Goal: Task Accomplishment & Management: Use online tool/utility

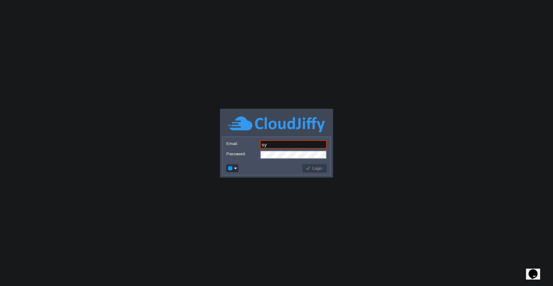
type input "[EMAIL_ADDRESS][DOMAIN_NAME]"
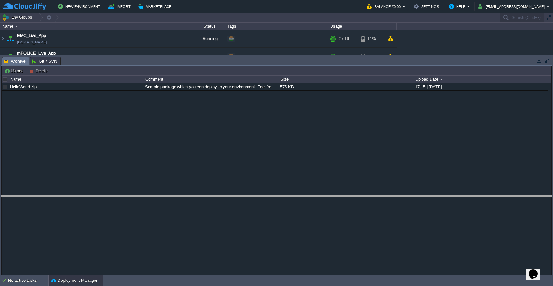
drag, startPoint x: 136, startPoint y: 59, endPoint x: 139, endPoint y: 201, distance: 142.5
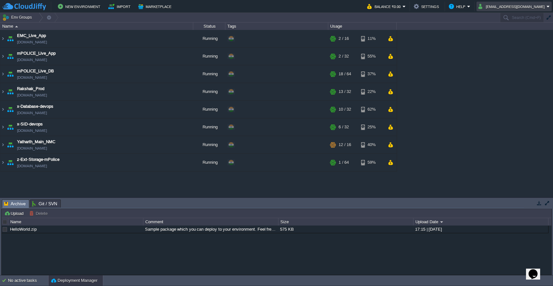
click at [526, 9] on button "[EMAIL_ADDRESS][DOMAIN_NAME]" at bounding box center [513, 7] width 68 height 8
click at [518, 34] on span "Sign out" at bounding box center [517, 34] width 15 height 5
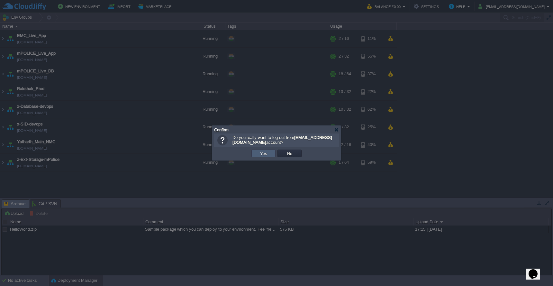
click at [268, 154] on button "Yes" at bounding box center [263, 154] width 11 height 6
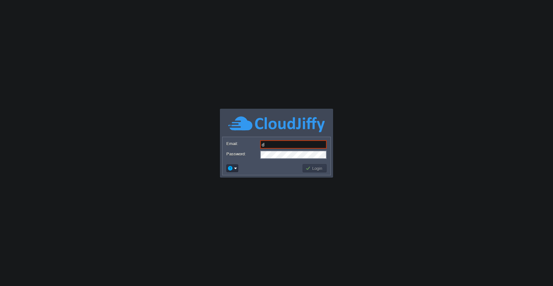
type input "devops@sanpri.net"
click at [316, 170] on button "Login" at bounding box center [315, 168] width 19 height 6
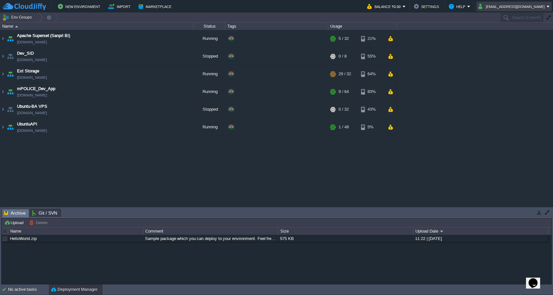
click at [536, 6] on button "[EMAIL_ADDRESS][DOMAIN_NAME]" at bounding box center [513, 7] width 68 height 8
click at [523, 33] on span "Sign out" at bounding box center [517, 34] width 15 height 5
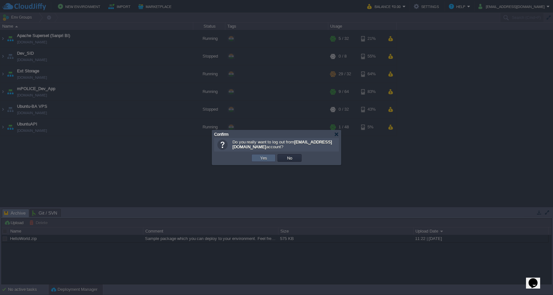
click at [263, 157] on button "Yes" at bounding box center [263, 158] width 11 height 6
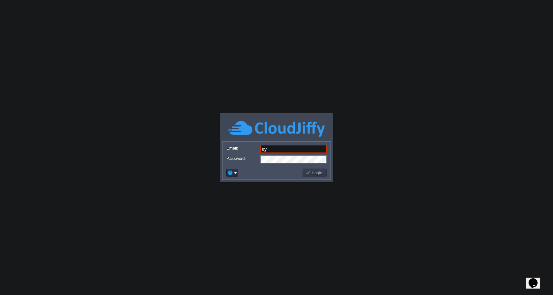
type input "[EMAIL_ADDRESS][DOMAIN_NAME]"
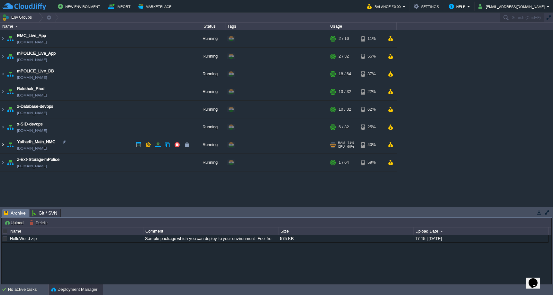
click at [5, 146] on img at bounding box center [2, 144] width 5 height 17
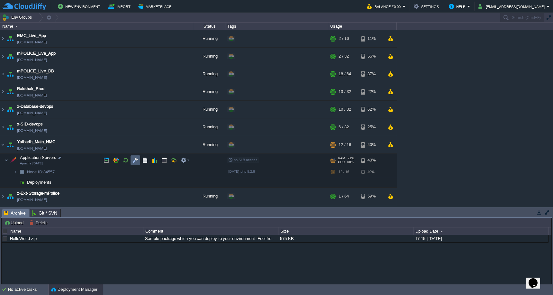
click at [134, 161] on button "button" at bounding box center [136, 160] width 6 height 6
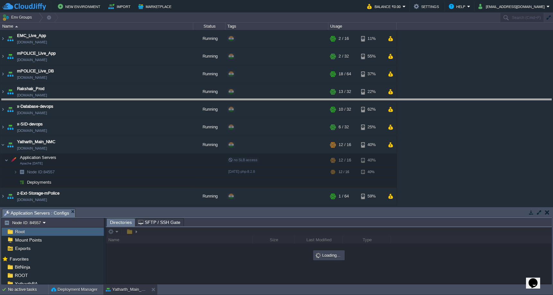
drag, startPoint x: 187, startPoint y: 210, endPoint x: 187, endPoint y: 98, distance: 112.3
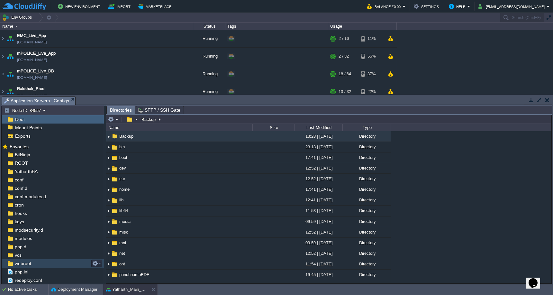
click at [39, 263] on div "webroot" at bounding box center [53, 263] width 102 height 8
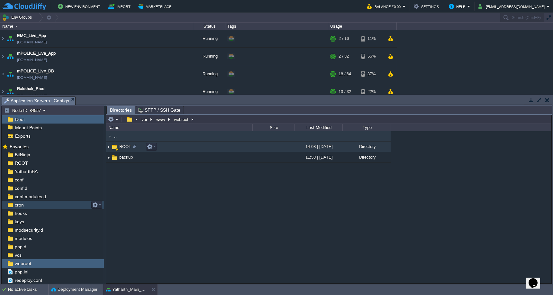
click at [176, 147] on td "ROOT" at bounding box center [179, 147] width 146 height 11
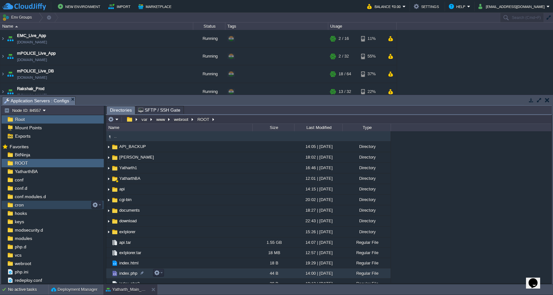
click at [197, 270] on td "index.php" at bounding box center [179, 273] width 146 height 10
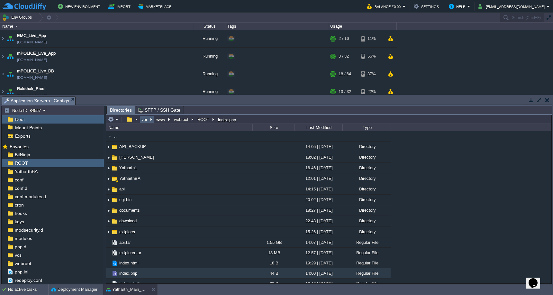
click at [144, 121] on button "var" at bounding box center [145, 119] width 8 height 6
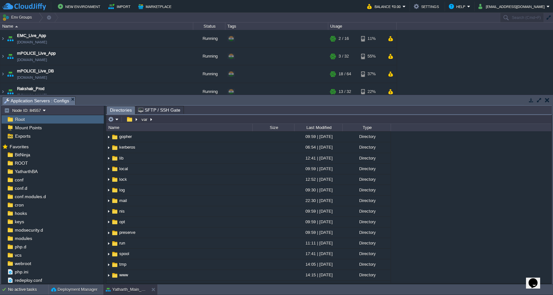
scroll to position [91, 0]
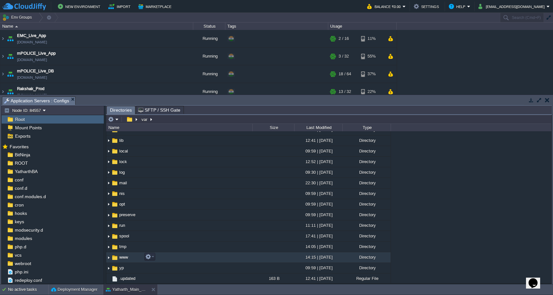
click at [209, 259] on td "www" at bounding box center [179, 257] width 146 height 11
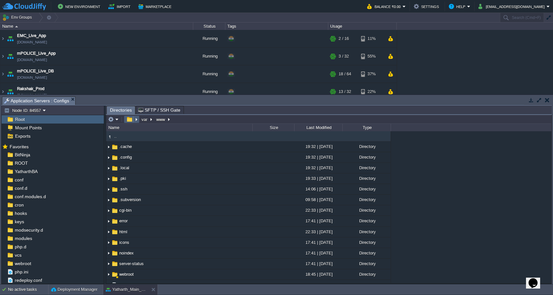
click at [129, 119] on button "button" at bounding box center [129, 119] width 9 height 6
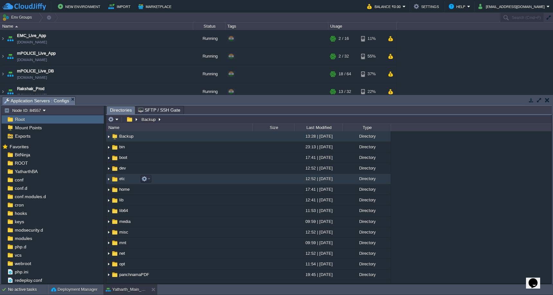
click at [166, 180] on td "etc" at bounding box center [179, 179] width 146 height 11
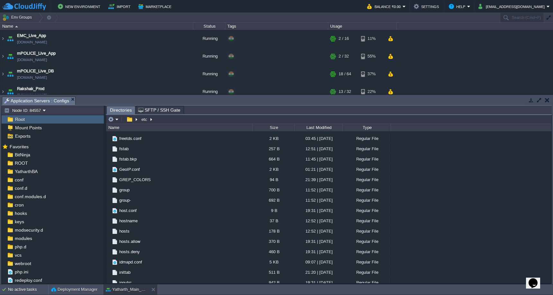
scroll to position [1238, 0]
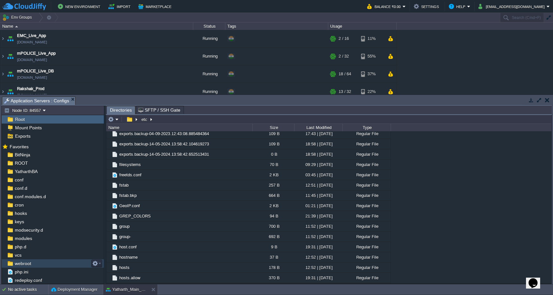
click at [62, 265] on div "webroot" at bounding box center [53, 263] width 102 height 8
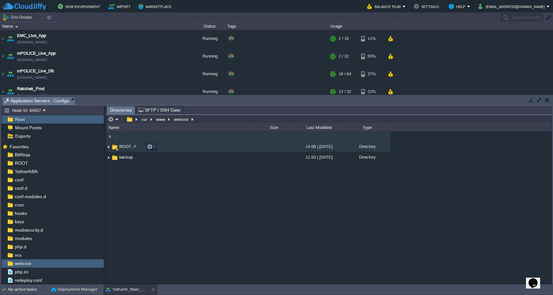
click at [203, 149] on td "ROOT" at bounding box center [179, 147] width 146 height 11
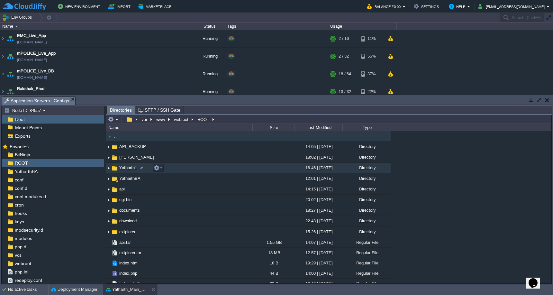
click at [202, 171] on td "Yatharth1" at bounding box center [179, 168] width 146 height 11
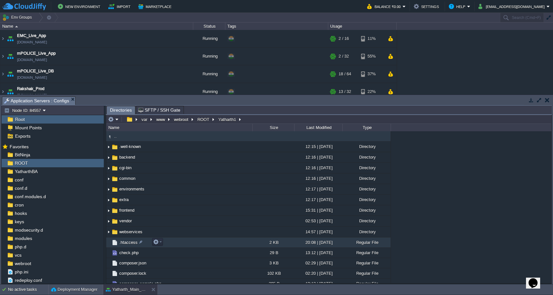
click at [236, 245] on td ".htaccess" at bounding box center [179, 242] width 146 height 10
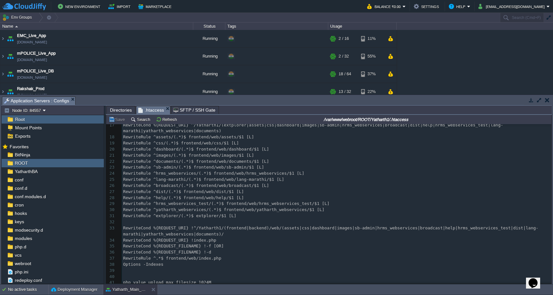
scroll to position [115, 0]
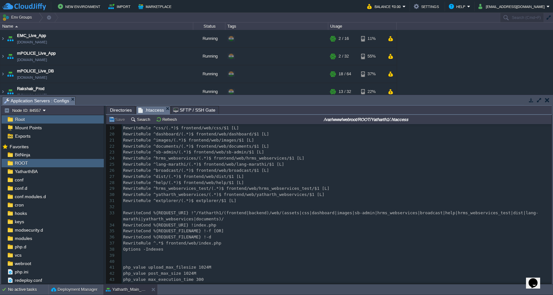
click at [367, 264] on pre "php_value upload_max_filesize 1024M" at bounding box center [337, 267] width 430 height 6
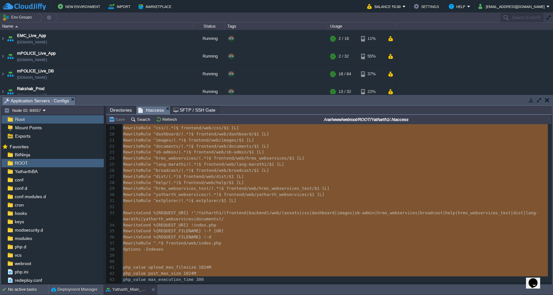
type textarea "Options +FollowSymlinks RewriteEngine On #RewriteCond %{SERVER_PORT} 80 #Rewrit…"
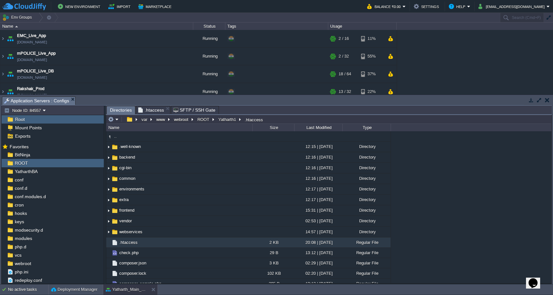
click at [124, 111] on span "Directories" at bounding box center [121, 110] width 22 height 8
click at [206, 122] on button "ROOT" at bounding box center [204, 119] width 14 height 6
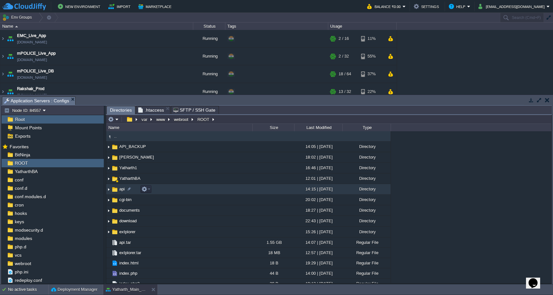
click at [191, 190] on td "api" at bounding box center [179, 189] width 146 height 11
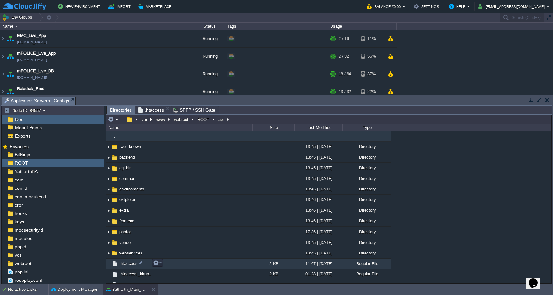
click at [186, 266] on td ".htaccess" at bounding box center [179, 264] width 146 height 10
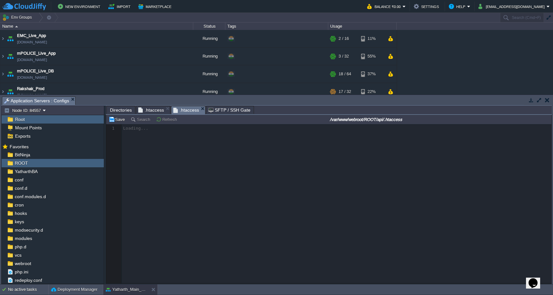
scroll to position [3, 0]
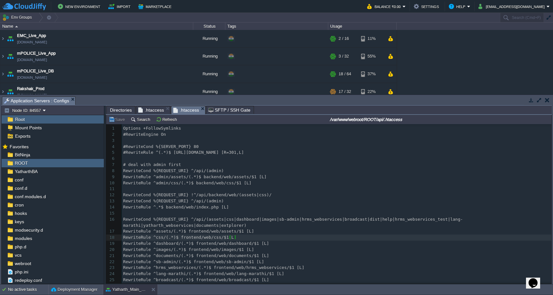
type textarea "-"
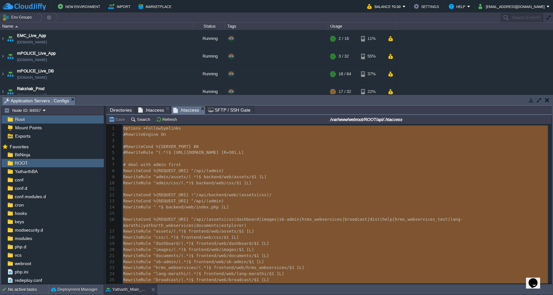
paste textarea
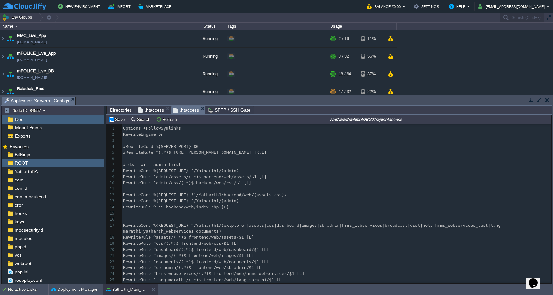
scroll to position [115, 0]
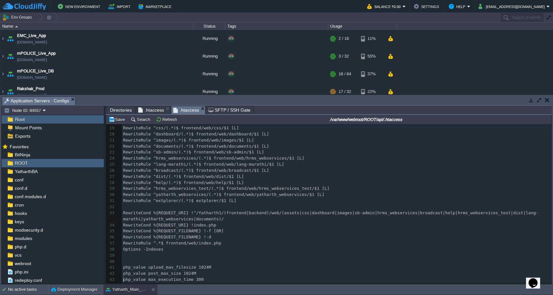
click at [211, 210] on span "RewriteCond %{REQUEST_URI} !^/Yatharth1/(frontend|backend)/web/(assets|css|dash…" at bounding box center [330, 215] width 415 height 11
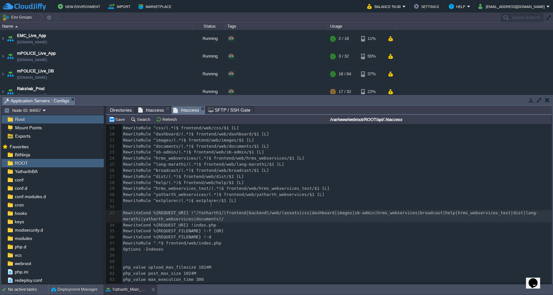
type textarea "Yatharth1"
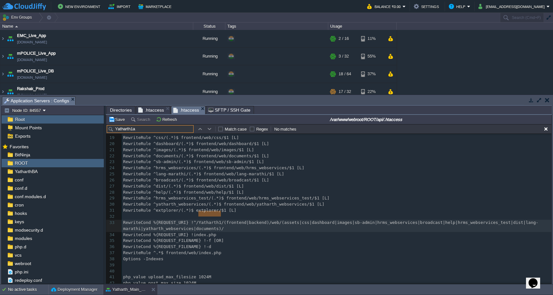
type input "Yatharth1"
click at [211, 129] on button "button" at bounding box center [210, 129] width 6 height 6
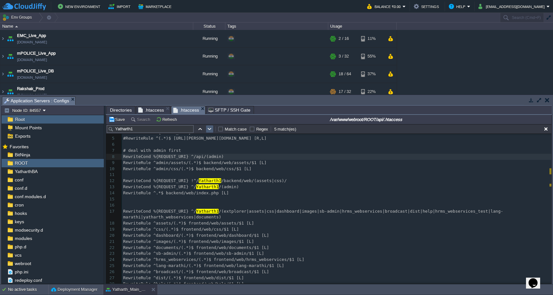
click at [210, 128] on button "button" at bounding box center [210, 129] width 6 height 6
click at [210, 127] on button "button" at bounding box center [210, 129] width 6 height 6
type textarea "p"
click at [210, 127] on td at bounding box center [210, 129] width 8 height 8
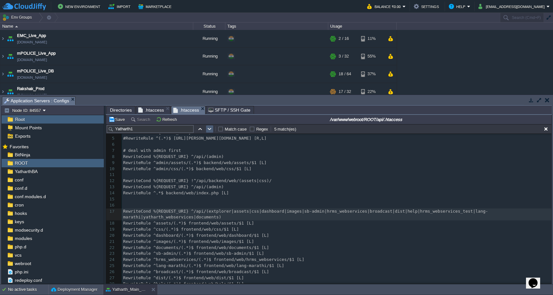
type textarea "api"
click at [211, 129] on button "button" at bounding box center [210, 129] width 6 height 6
click at [114, 122] on button "Save" at bounding box center [118, 119] width 18 height 6
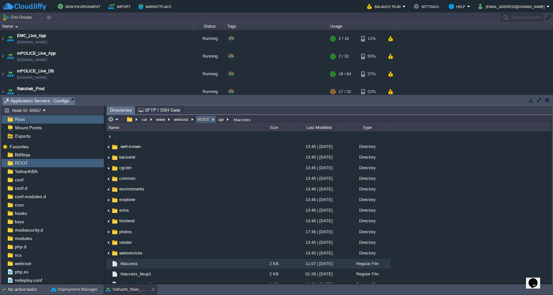
click at [207, 122] on button "ROOT" at bounding box center [204, 119] width 14 height 6
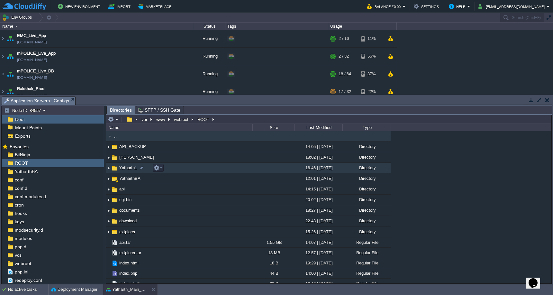
click at [198, 170] on td "Yatharth1" at bounding box center [179, 168] width 146 height 11
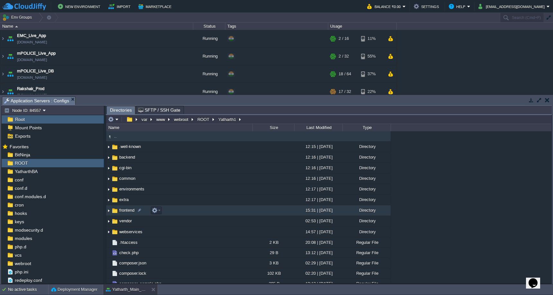
click at [199, 208] on td "frontend" at bounding box center [179, 210] width 146 height 11
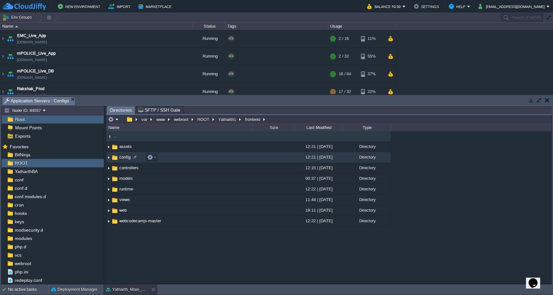
click at [204, 159] on td "config" at bounding box center [179, 157] width 146 height 11
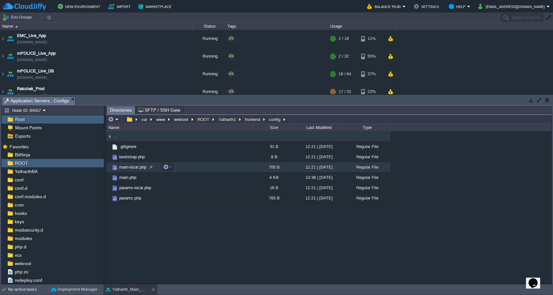
click at [196, 165] on td "main-local.php" at bounding box center [179, 167] width 146 height 10
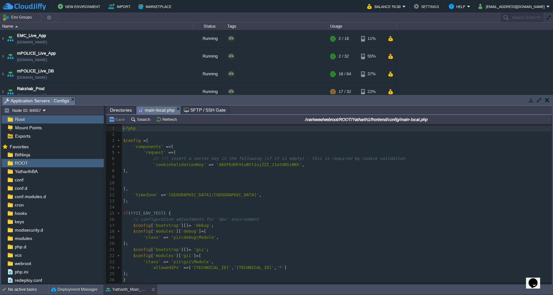
scroll to position [11, 0]
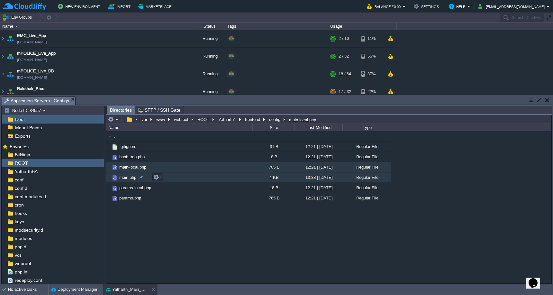
click at [191, 179] on td "main.php" at bounding box center [179, 177] width 146 height 10
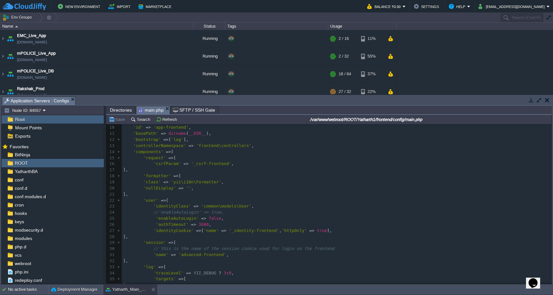
scroll to position [52, 0]
click at [116, 113] on span "Directories" at bounding box center [121, 110] width 22 height 8
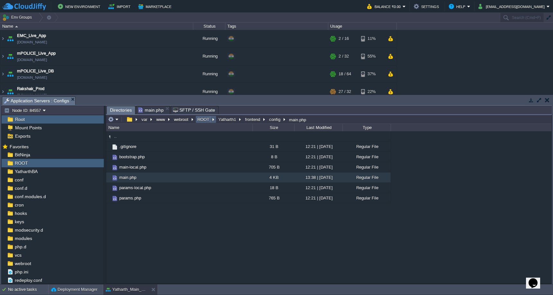
click at [205, 119] on button "ROOT" at bounding box center [204, 119] width 14 height 6
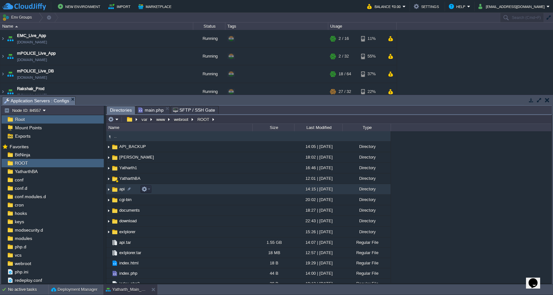
click at [190, 192] on td "api" at bounding box center [179, 189] width 146 height 11
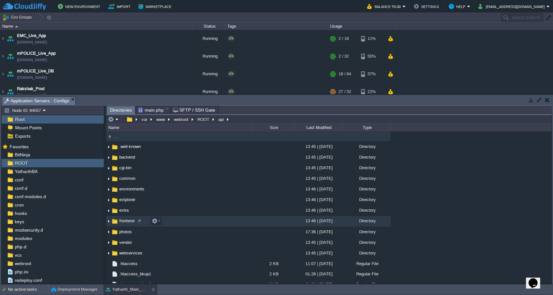
click at [190, 221] on td "frontend" at bounding box center [179, 221] width 146 height 11
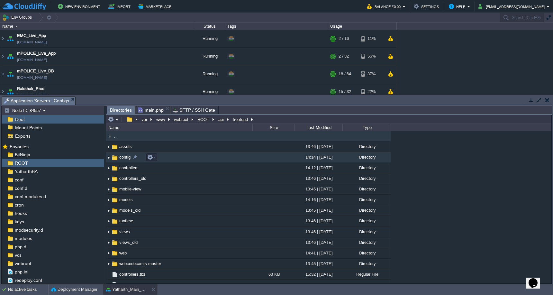
click at [200, 158] on td "config" at bounding box center [179, 157] width 146 height 11
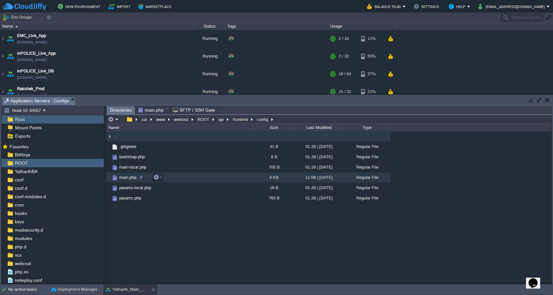
click at [199, 178] on td "main.php" at bounding box center [179, 177] width 146 height 10
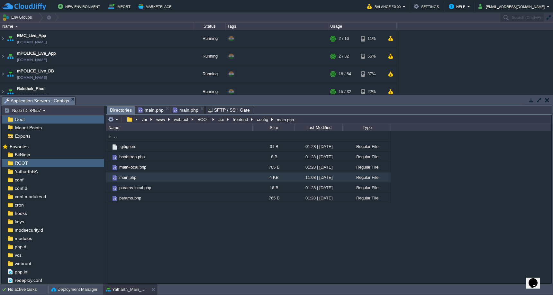
click at [120, 107] on span "Directories" at bounding box center [121, 110] width 22 height 8
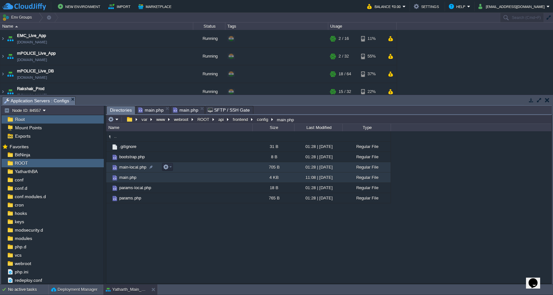
click at [195, 170] on td "main-local.php" at bounding box center [179, 167] width 146 height 10
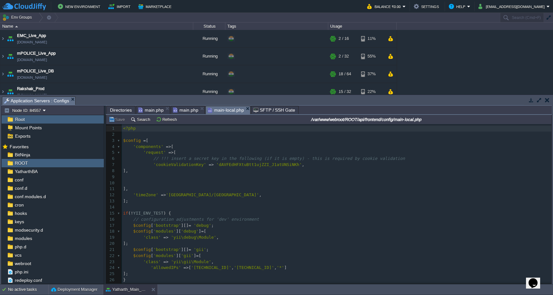
scroll to position [11, 0]
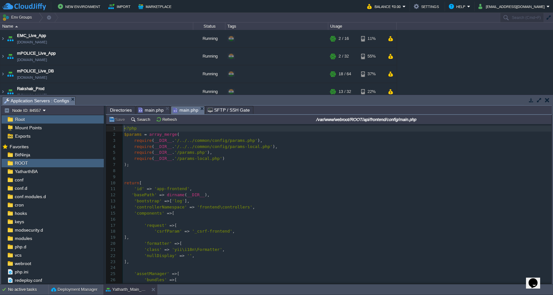
click at [191, 109] on span "main.php" at bounding box center [185, 110] width 25 height 8
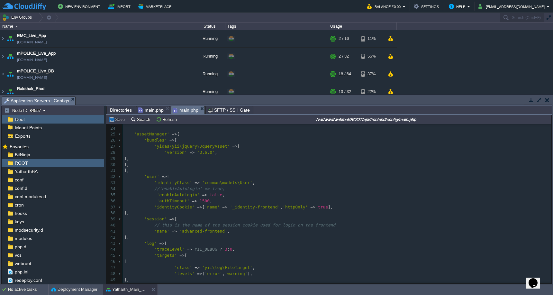
scroll to position [42, 0]
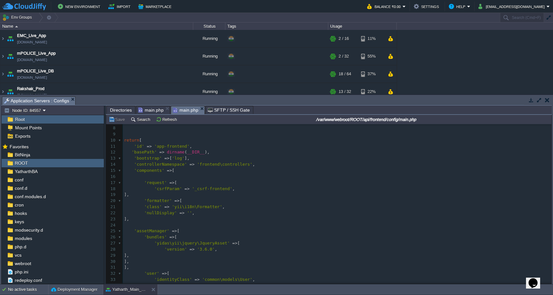
click at [147, 111] on span "main.php" at bounding box center [150, 110] width 25 height 8
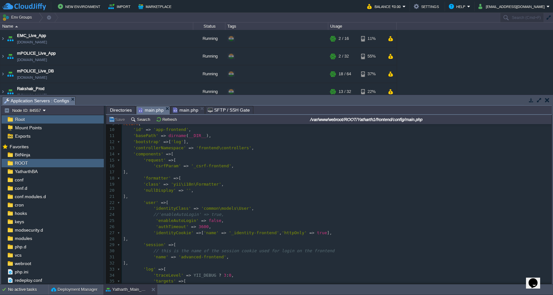
drag, startPoint x: 549, startPoint y: 181, endPoint x: 554, endPoint y: 255, distance: 73.8
click at [553, 255] on html "New Environment Import Marketplace Bonus ₹0.00 Upgrade Account Balance ₹0.00 Se…" at bounding box center [276, 147] width 553 height 295
click at [476, 230] on pre "'identityCookie' => [ 'name' => '_identity-frontend' , 'httpOnly' => true ]," at bounding box center [337, 233] width 430 height 6
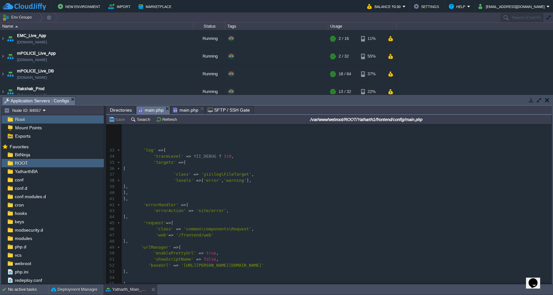
scroll to position [0, 0]
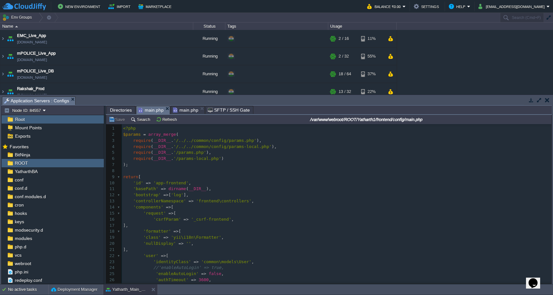
click at [125, 109] on span "Directories" at bounding box center [121, 110] width 22 height 8
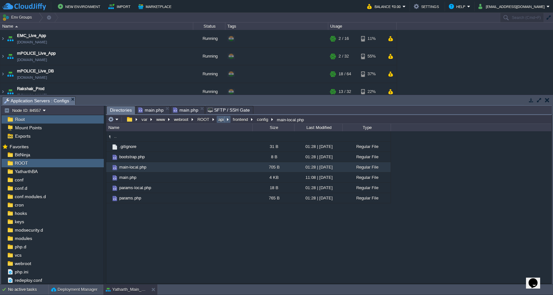
click at [222, 121] on button "api" at bounding box center [221, 119] width 8 height 6
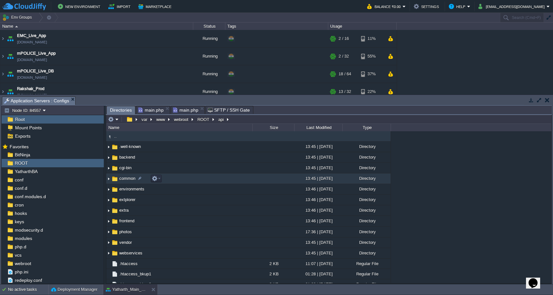
click at [201, 176] on td "common" at bounding box center [179, 178] width 146 height 11
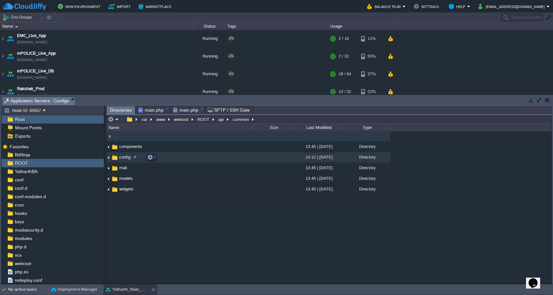
click at [197, 157] on td "config" at bounding box center [179, 157] width 146 height 11
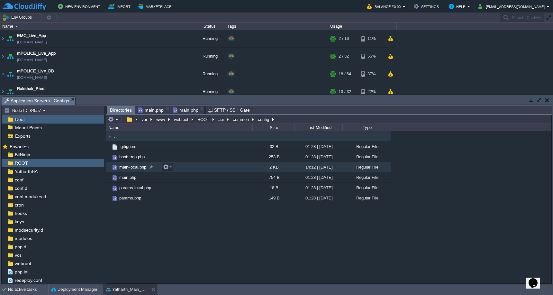
click at [194, 169] on td "main-local.php" at bounding box center [179, 167] width 146 height 10
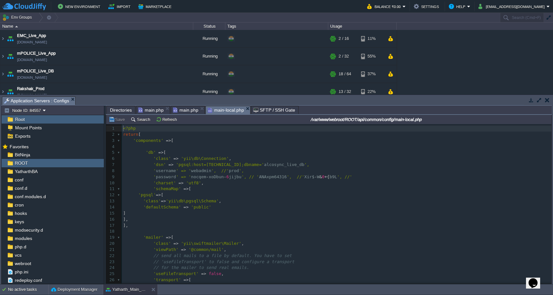
click at [122, 108] on span "Directories" at bounding box center [121, 110] width 22 height 8
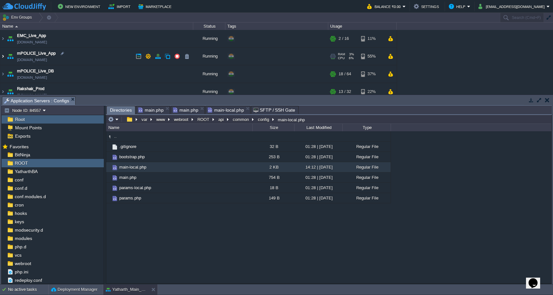
click at [3, 56] on img at bounding box center [2, 56] width 5 height 17
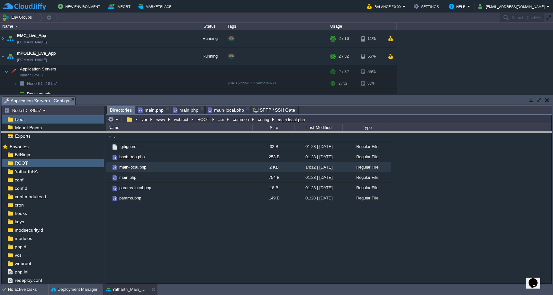
drag, startPoint x: 311, startPoint y: 102, endPoint x: 312, endPoint y: 137, distance: 35.1
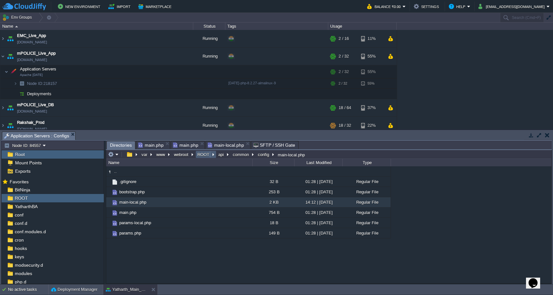
click at [207, 155] on button "ROOT" at bounding box center [204, 155] width 14 height 6
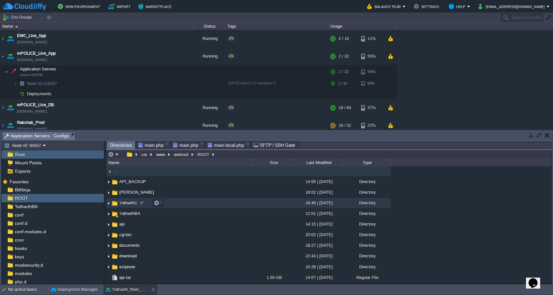
click at [202, 206] on td "Yatharth1" at bounding box center [179, 203] width 146 height 11
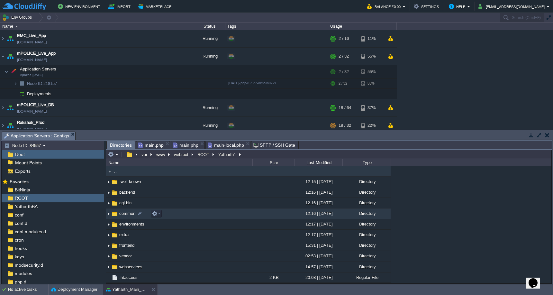
click at [200, 217] on td "common" at bounding box center [179, 213] width 146 height 11
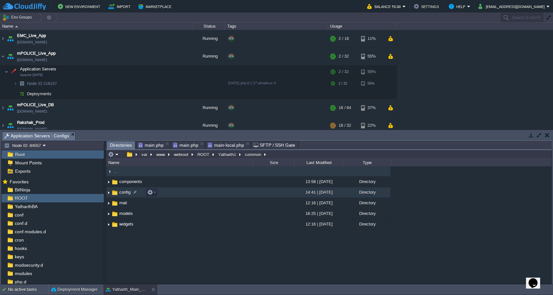
click at [209, 191] on td "config" at bounding box center [179, 192] width 146 height 11
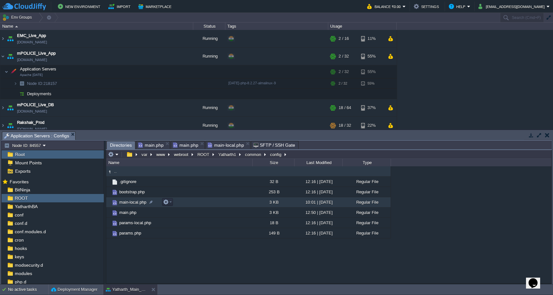
click at [206, 206] on td "main-local.php" at bounding box center [179, 202] width 146 height 10
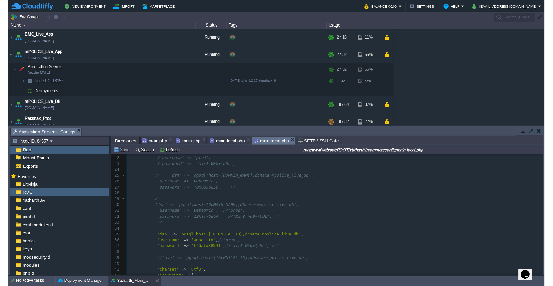
scroll to position [139, 0]
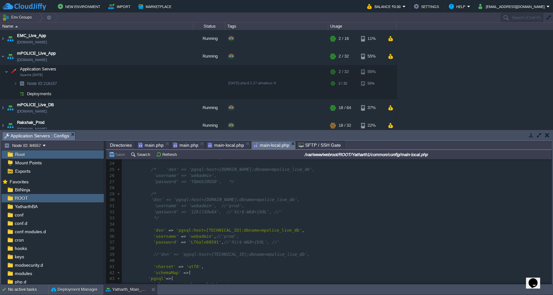
click at [227, 146] on span "main-local.php" at bounding box center [226, 145] width 36 height 8
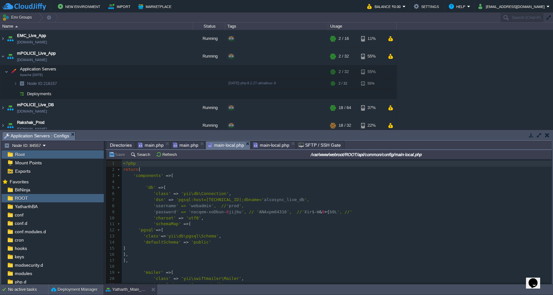
click at [262, 199] on div "43 1 <?php 2 return [ 3 'components' => [ 4 5 'db' => [ 6 'class' => 'yii\db\Co…" at bounding box center [337, 273] width 430 height 224
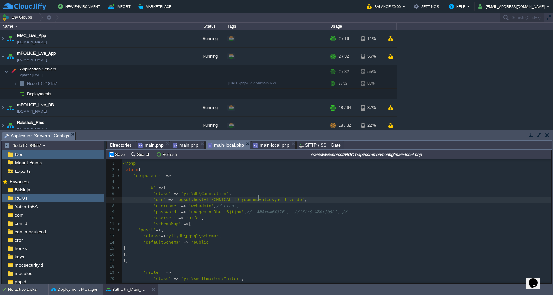
click at [280, 240] on pre "'defaultSchema' => 'public'" at bounding box center [337, 242] width 430 height 6
click at [115, 157] on button "Save" at bounding box center [118, 155] width 18 height 6
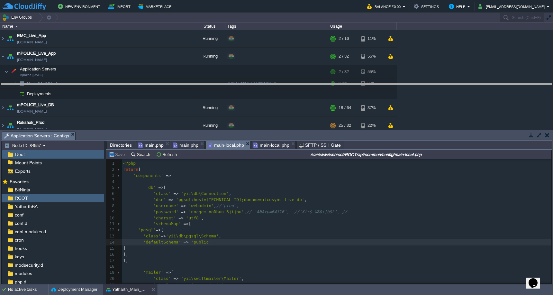
drag, startPoint x: 178, startPoint y: 134, endPoint x: 178, endPoint y: 85, distance: 49.5
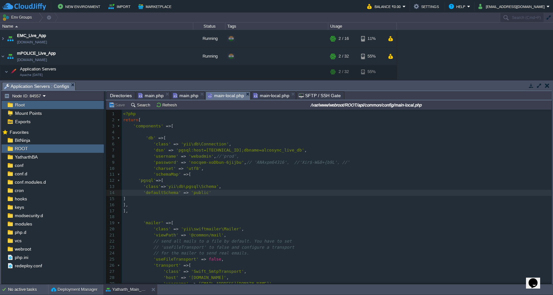
click at [272, 96] on span "main-local.php" at bounding box center [272, 96] width 36 height 8
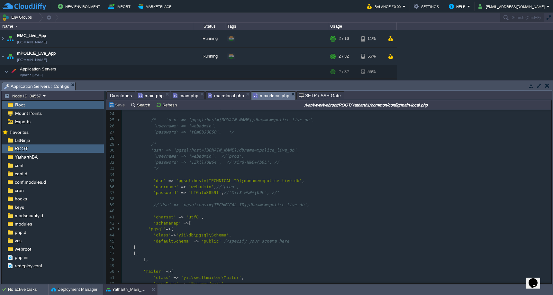
click at [206, 184] on pre "'username' => 'webadmin' , //'prod'," at bounding box center [337, 187] width 430 height 6
type textarea "webadmin"
click at [205, 190] on span "'LTGalo88591'" at bounding box center [205, 192] width 33 height 5
type textarea "LTGalo88591"
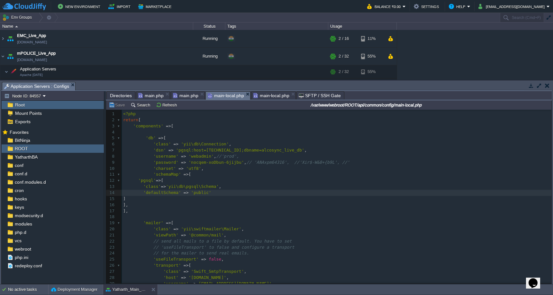
click at [224, 96] on span "main-local.php" at bounding box center [226, 96] width 36 height 8
type textarea "nocqem-xoDbun-6jijbu"
drag, startPoint x: 191, startPoint y: 162, endPoint x: 242, endPoint y: 162, distance: 50.5
click at [118, 106] on button "Save" at bounding box center [118, 105] width 18 height 6
click at [265, 97] on span "main-local.php" at bounding box center [272, 96] width 36 height 8
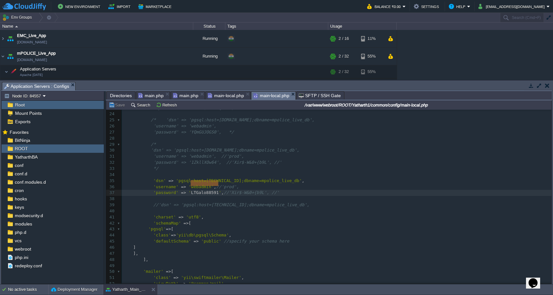
click at [233, 97] on span "main-local.php" at bounding box center [226, 96] width 36 height 8
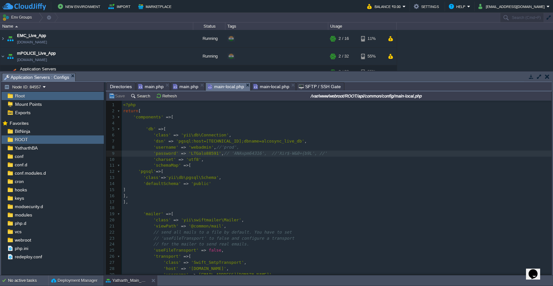
click at [123, 87] on span "Directories" at bounding box center [121, 87] width 22 height 8
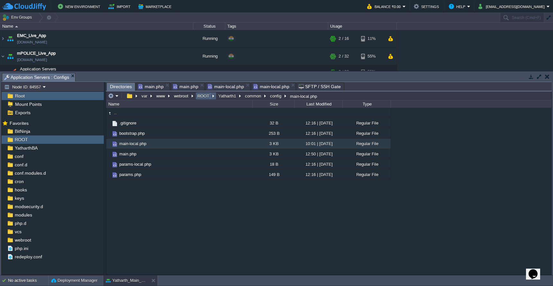
click at [205, 97] on button "ROOT" at bounding box center [204, 96] width 14 height 6
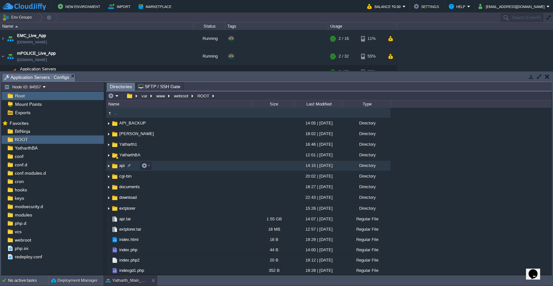
click at [188, 168] on td "api" at bounding box center [179, 166] width 146 height 11
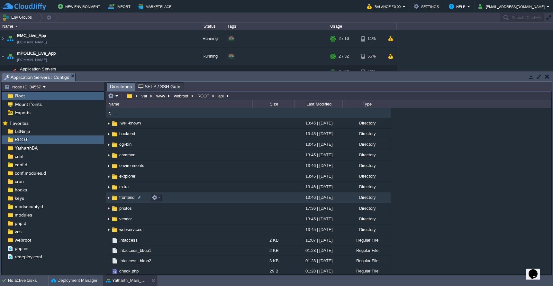
click at [187, 201] on td "frontend" at bounding box center [179, 197] width 146 height 11
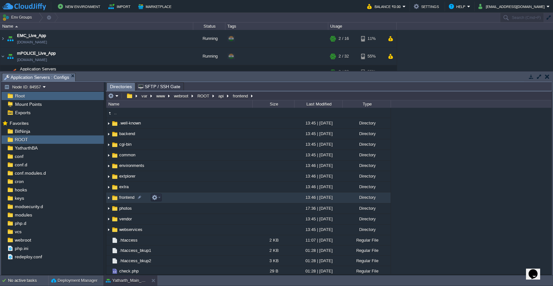
click at [187, 201] on td "frontend" at bounding box center [179, 197] width 146 height 11
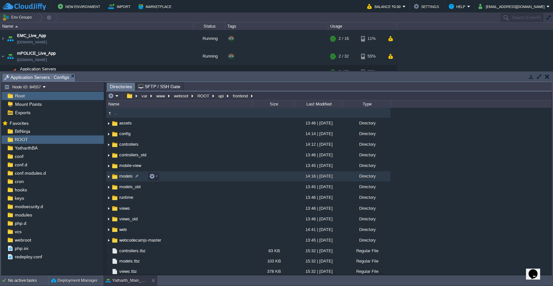
click at [193, 180] on td "models" at bounding box center [179, 176] width 146 height 11
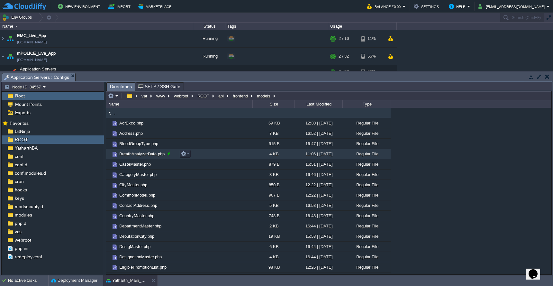
click at [171, 155] on div at bounding box center [169, 154] width 6 height 6
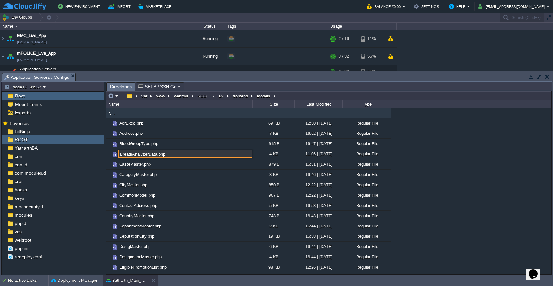
click at [184, 155] on input "BreathAnalyzerData.php" at bounding box center [185, 154] width 134 height 8
click at [117, 93] on td at bounding box center [113, 96] width 13 height 8
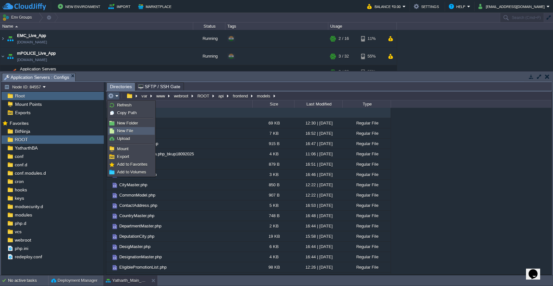
click at [128, 131] on span "New File" at bounding box center [125, 130] width 16 height 5
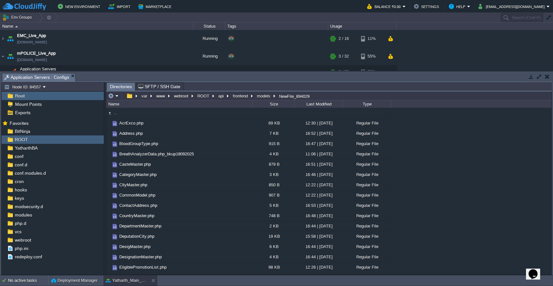
scroll to position [453, 0]
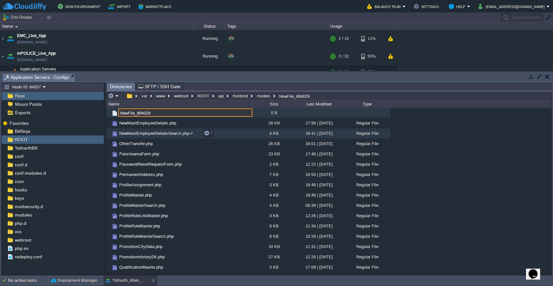
paste input "BreathAnalyzerData.php"
type input "BreathAnalyzerData.php"
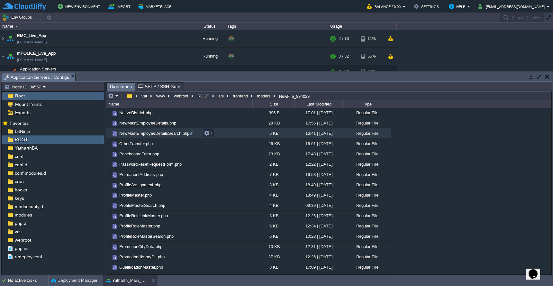
scroll to position [0, 0]
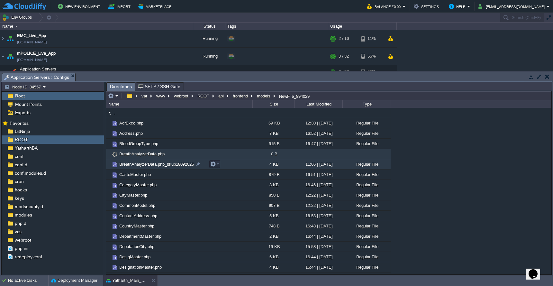
click at [122, 167] on span "BreathAnalyzerData.php_bkup18092025" at bounding box center [156, 164] width 77 height 5
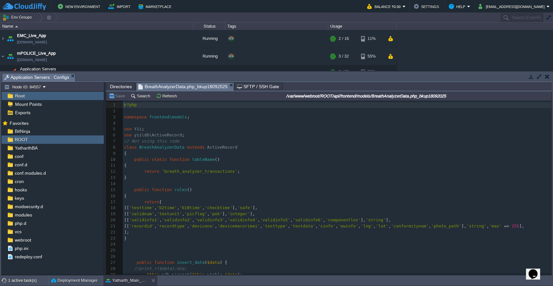
scroll to position [3, 0]
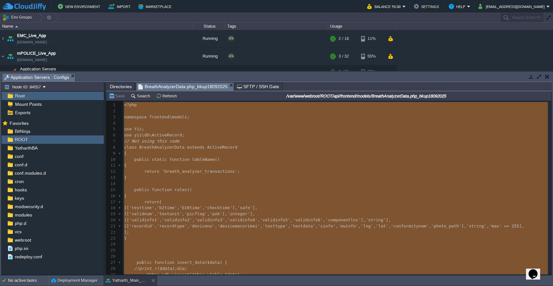
type textarea "<?php namespace frontend\models; use Yii; use yii\db\ActiveRecord; // Not using…"
click at [123, 87] on span "Directories" at bounding box center [121, 87] width 22 height 8
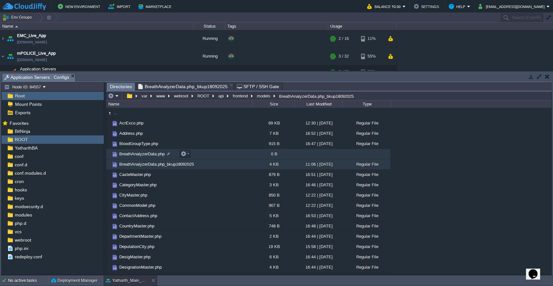
click at [145, 155] on span "BreathAnalyzerData.php" at bounding box center [141, 153] width 47 height 5
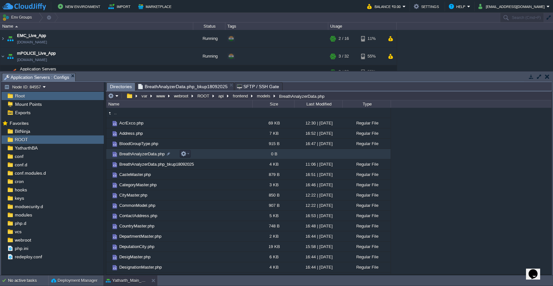
click at [145, 155] on span "BreathAnalyzerData.php" at bounding box center [141, 153] width 47 height 5
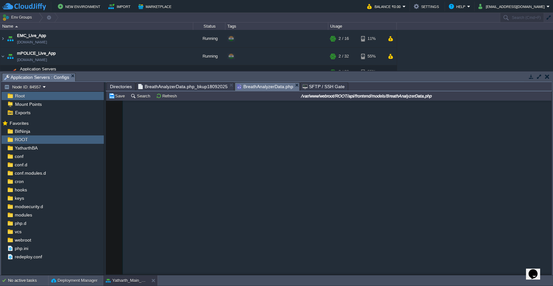
scroll to position [477, 0]
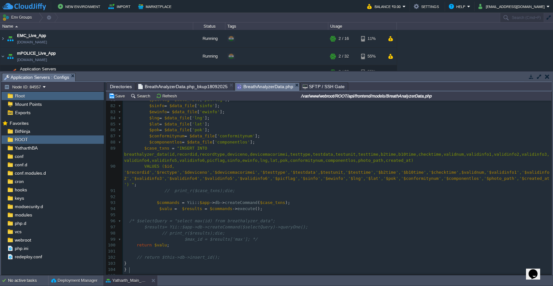
click at [142, 150] on div "xxxxxxxxxx 106 69 $testunit = $data_file [ 'testunit' ]; 70 $testtime = $data_f…" at bounding box center [337, 154] width 429 height 261
type textarea "breathalyzer_data"
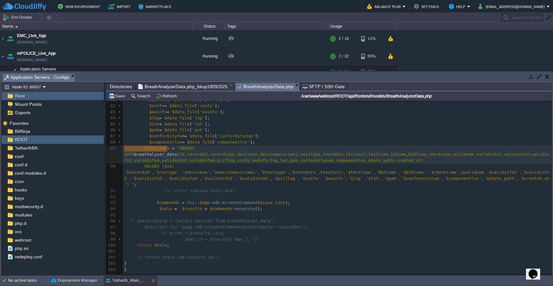
type textarea "'componentlos']; $case_txns = "INSERT INTO"
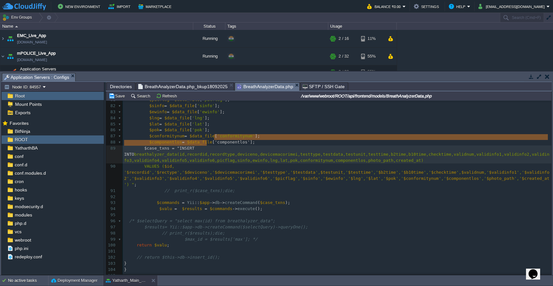
scroll to position [0, 0]
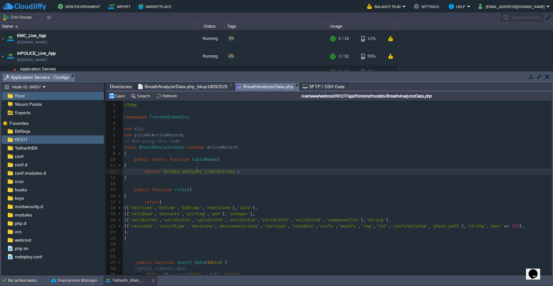
click at [197, 171] on pre "return 'breath_analyzer_transactions' ;" at bounding box center [337, 172] width 429 height 6
type textarea "breath_analyzer_transactions"
click at [115, 95] on button "Save" at bounding box center [118, 96] width 18 height 6
click at [246, 140] on pre "// Not using this code" at bounding box center [337, 141] width 429 height 6
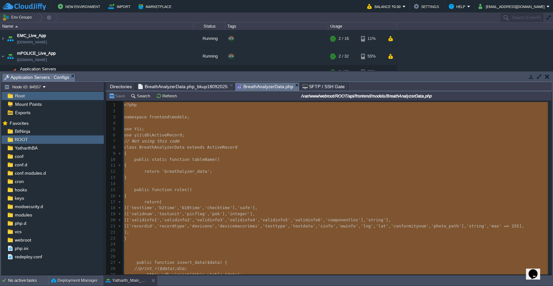
type textarea "<?php namespace frontend\models; use Yii; use yii\db\ActiveRecord; // Not using…"
click at [207, 84] on span "BreathAnalyzerData.php_bkup18092025" at bounding box center [182, 87] width 89 height 8
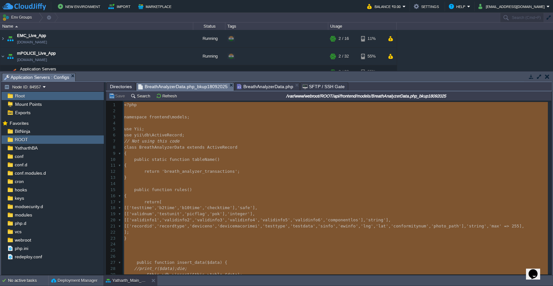
type textarea "-"
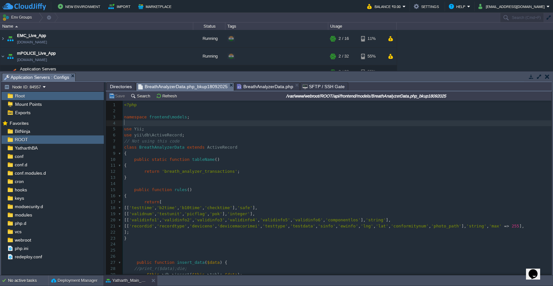
type textarea "-"
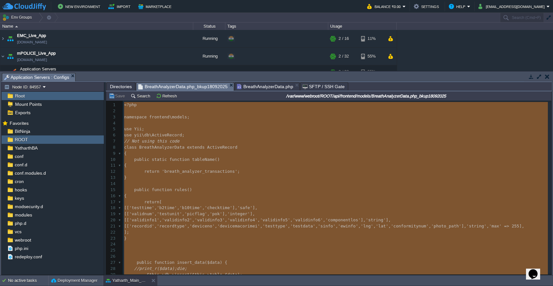
scroll to position [477, 0]
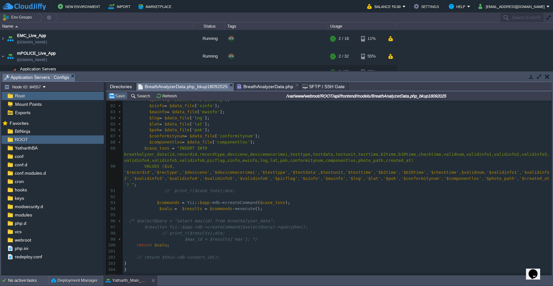
click at [114, 98] on button "Save" at bounding box center [118, 96] width 18 height 6
click at [271, 86] on span "BreathAnalyzerData.php" at bounding box center [265, 87] width 56 height 8
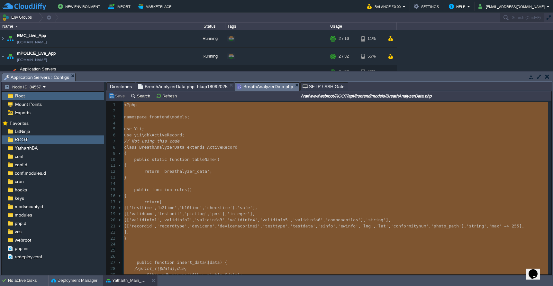
type textarea "-"
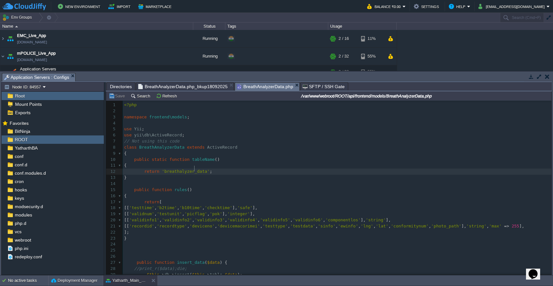
type textarea "breathalyzer_data"
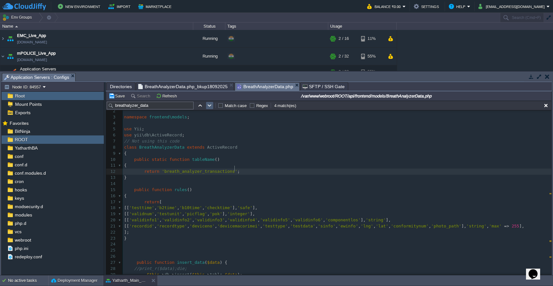
click at [210, 108] on button "button" at bounding box center [210, 106] width 6 height 6
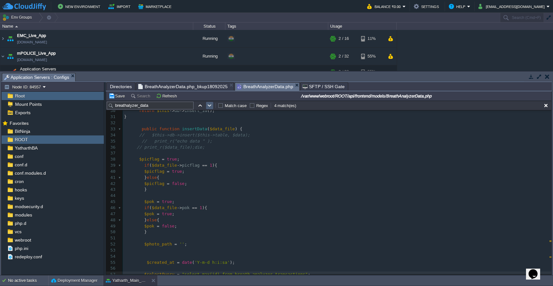
click at [212, 108] on button "button" at bounding box center [210, 106] width 6 height 6
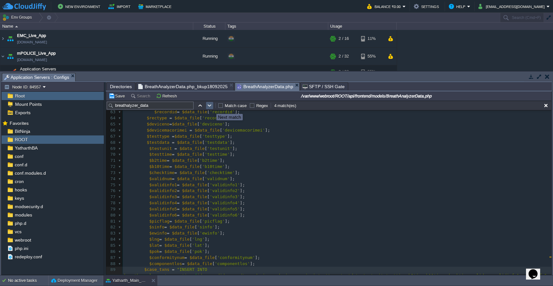
click at [212, 108] on button "button" at bounding box center [210, 106] width 6 height 6
type textarea "breathalyzer_data"
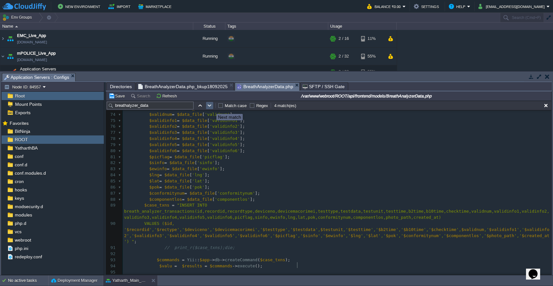
click at [212, 108] on button "button" at bounding box center [210, 106] width 6 height 6
click at [119, 97] on button "Save" at bounding box center [118, 96] width 18 height 6
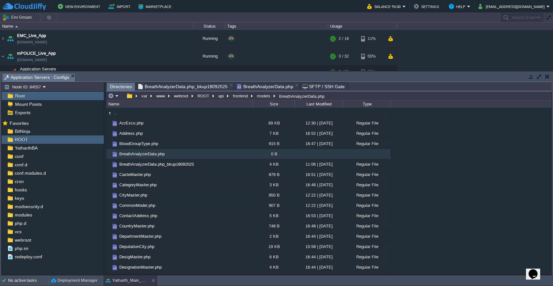
click at [122, 87] on span "Directories" at bounding box center [121, 87] width 22 height 8
click at [245, 97] on button "frontend" at bounding box center [241, 96] width 18 height 6
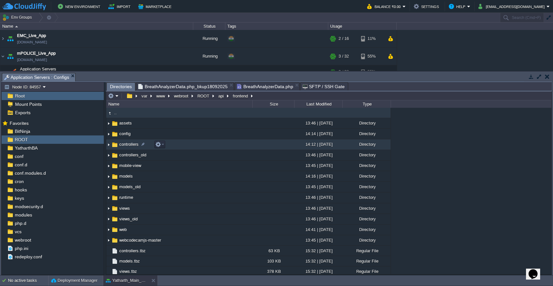
click at [235, 147] on td "controllers" at bounding box center [179, 144] width 146 height 11
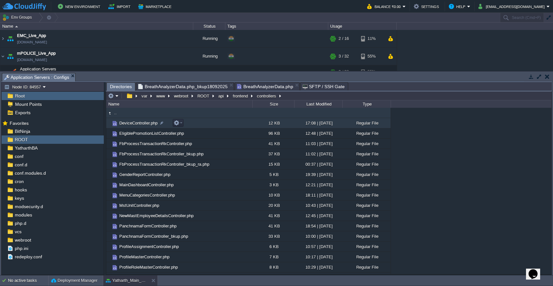
click at [233, 125] on td "DeviceController.php" at bounding box center [179, 123] width 146 height 10
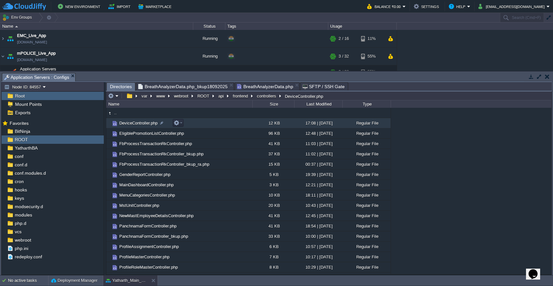
click at [233, 125] on td "DeviceController.php" at bounding box center [179, 123] width 146 height 10
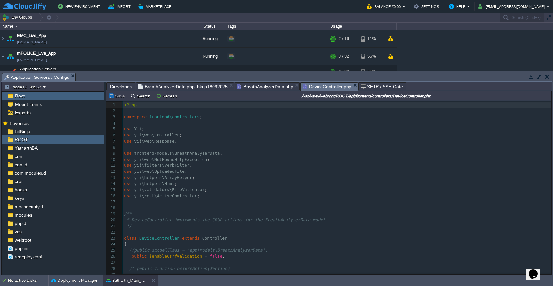
scroll to position [3, 0]
click at [118, 88] on span "Directories" at bounding box center [121, 87] width 22 height 8
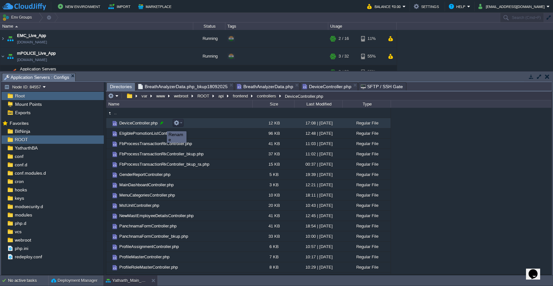
click at [161, 126] on div at bounding box center [162, 123] width 6 height 6
click at [114, 96] on em at bounding box center [113, 96] width 11 height 6
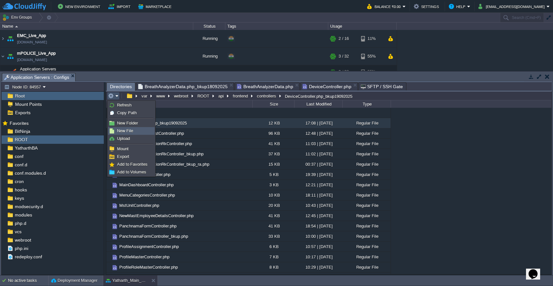
click at [123, 131] on span "New File" at bounding box center [125, 130] width 16 height 5
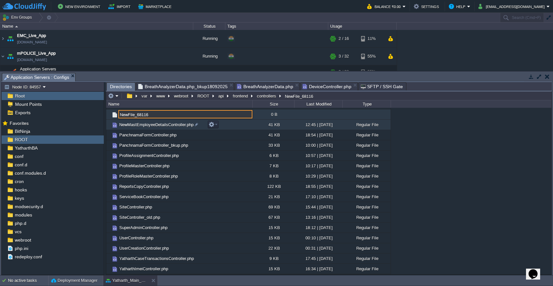
paste input "DeviceController.php"
type input "DeviceController.php"
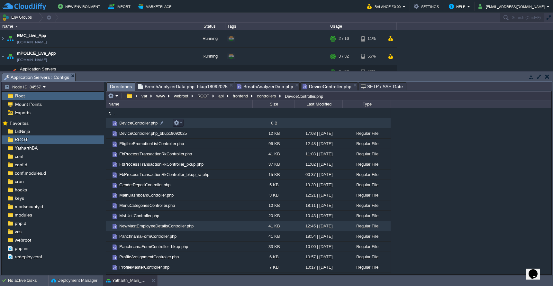
click at [123, 124] on span "DeviceController.php" at bounding box center [138, 122] width 40 height 5
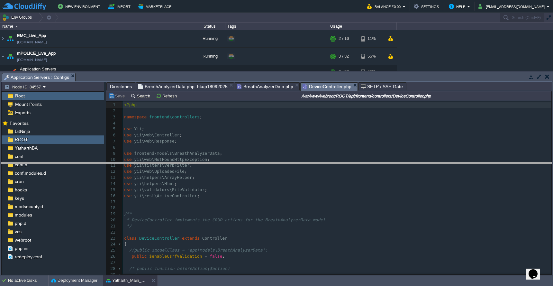
drag, startPoint x: 282, startPoint y: 74, endPoint x: 281, endPoint y: 190, distance: 116.1
click at [281, 190] on body "New Environment Import Marketplace Bonus ₹0.00 Upgrade Account Balance ₹0.00 Se…" at bounding box center [276, 143] width 553 height 286
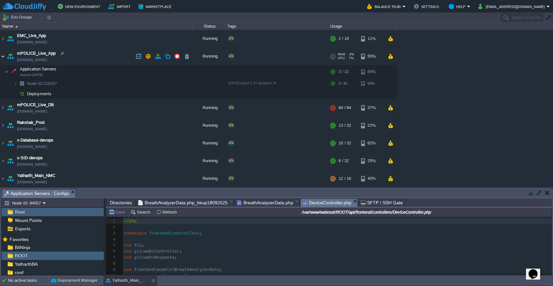
click at [3, 57] on img at bounding box center [2, 56] width 5 height 17
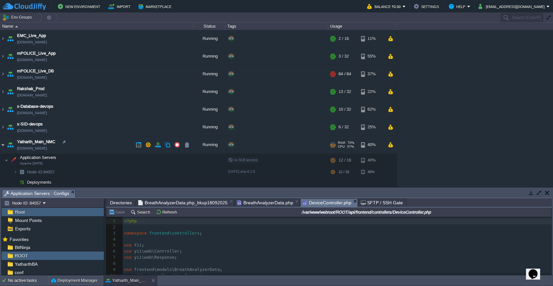
click at [2, 145] on img at bounding box center [2, 144] width 5 height 17
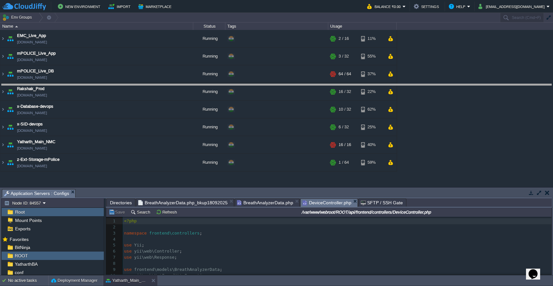
drag, startPoint x: 199, startPoint y: 189, endPoint x: 205, endPoint y: 69, distance: 120.2
click at [205, 69] on body "New Environment Import Marketplace Bonus ₹0.00 Upgrade Account Balance ₹0.00 Se…" at bounding box center [276, 143] width 553 height 286
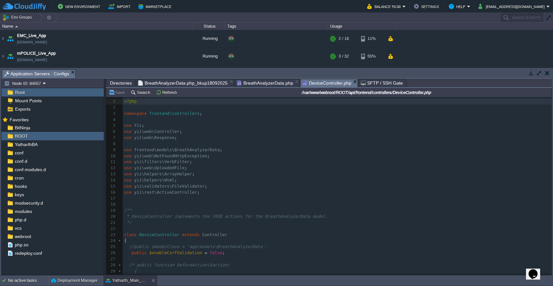
click at [120, 83] on span "Directories" at bounding box center [121, 83] width 22 height 8
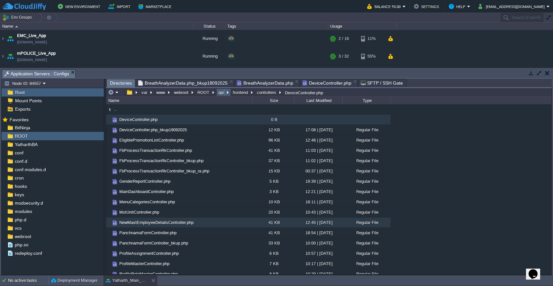
click at [222, 95] on button "api" at bounding box center [221, 92] width 8 height 6
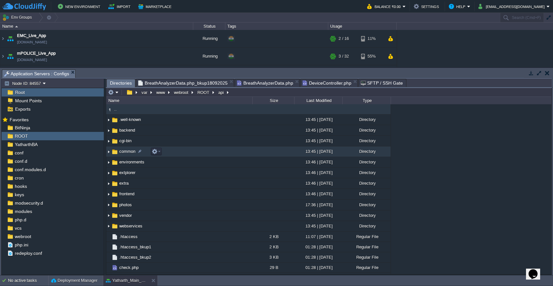
click at [212, 152] on td "common" at bounding box center [179, 151] width 146 height 11
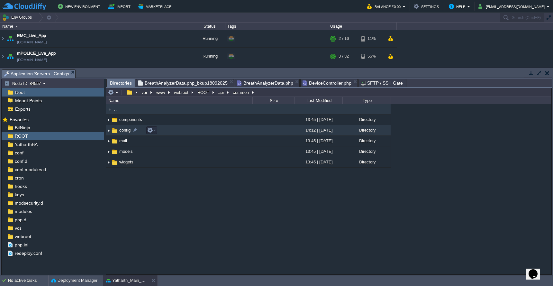
click at [222, 132] on td "config" at bounding box center [179, 130] width 146 height 11
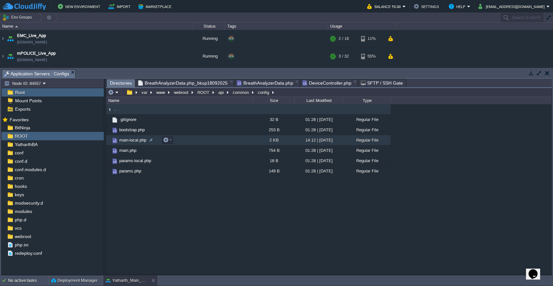
click at [221, 145] on td "main-local.php" at bounding box center [179, 140] width 146 height 10
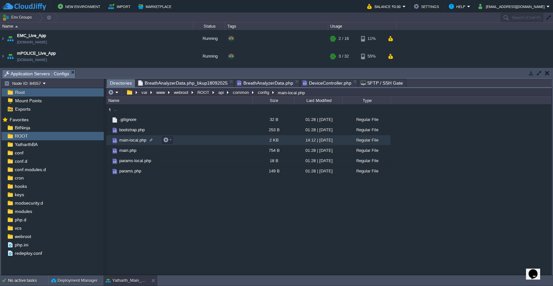
click at [221, 145] on td "main-local.php" at bounding box center [179, 140] width 146 height 10
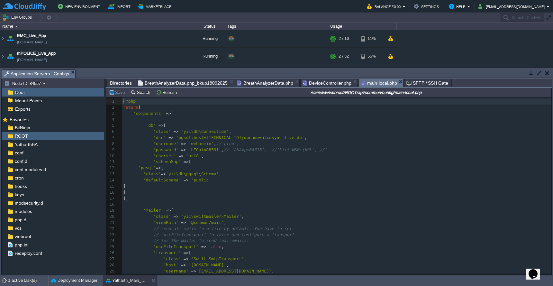
scroll to position [3, 0]
click at [122, 83] on span "Directories" at bounding box center [121, 83] width 22 height 8
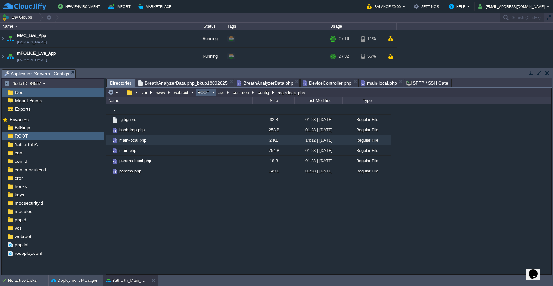
click at [205, 95] on button "ROOT" at bounding box center [204, 92] width 14 height 6
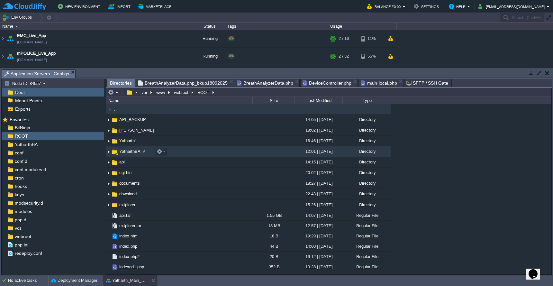
click at [206, 152] on td "YatharthBA" at bounding box center [179, 151] width 146 height 11
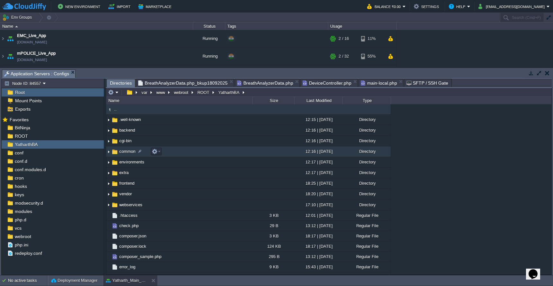
click at [203, 154] on td "common" at bounding box center [179, 151] width 146 height 11
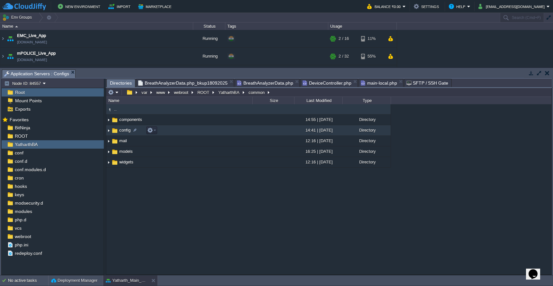
click at [205, 131] on td "config" at bounding box center [179, 130] width 146 height 11
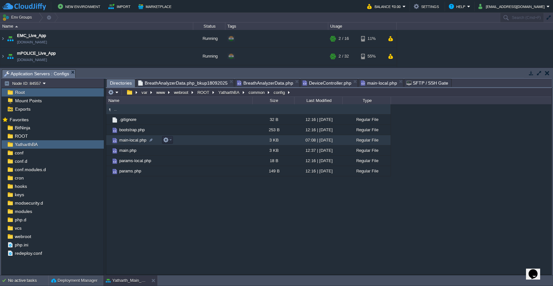
click at [204, 143] on td "main-local.php" at bounding box center [179, 140] width 146 height 10
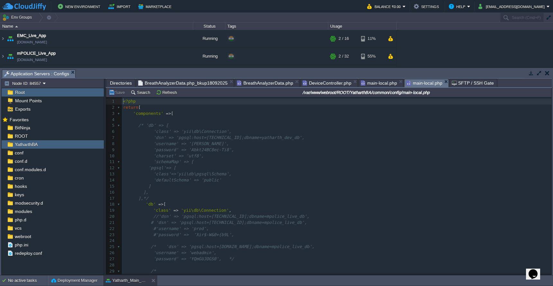
click at [348, 147] on pre "'password' => 'Abkt24BC8ec-Ti8'," at bounding box center [337, 150] width 430 height 6
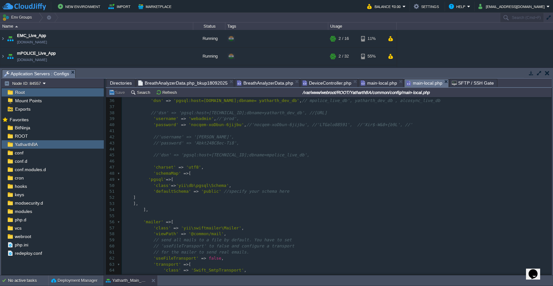
scroll to position [166, 0]
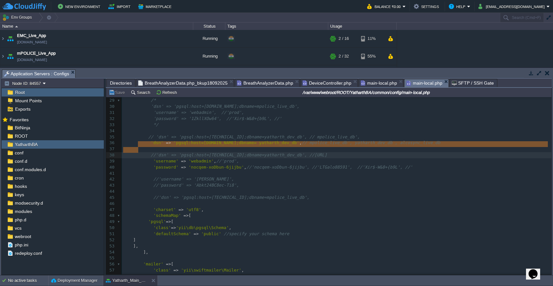
type textarea "//'dsn' => 'pgsql:host=192.168.13.226;dbname=yatharth_dev_db', //192.168.13.226"
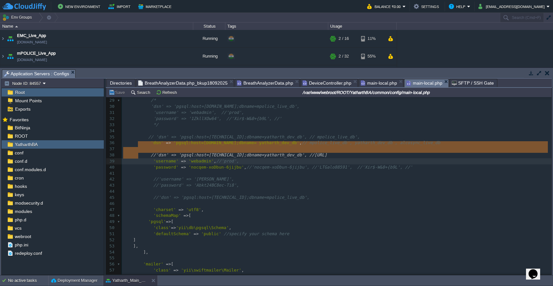
drag, startPoint x: 139, startPoint y: 147, endPoint x: 139, endPoint y: 153, distance: 6.4
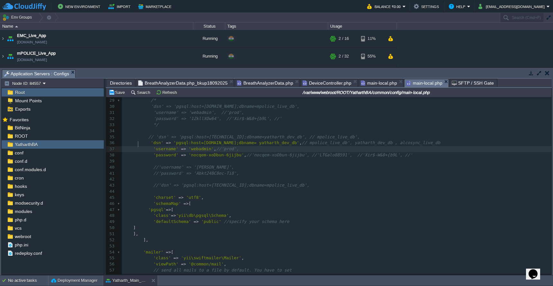
click at [372, 83] on span "main-local.php" at bounding box center [379, 83] width 36 height 8
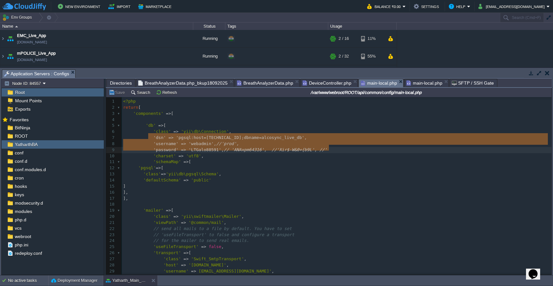
type textarea "'dsn' => 'pgsql:host=192.168.13.72;dbname=alcosync_live_db', 'username' => 'web…"
drag, startPoint x: 149, startPoint y: 136, endPoint x: 330, endPoint y: 147, distance: 181.7
click at [420, 82] on span "main-local.php" at bounding box center [425, 83] width 36 height 8
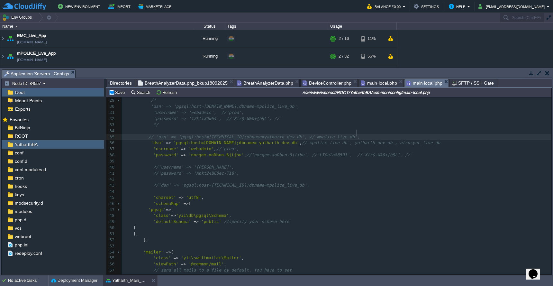
click at [366, 134] on pre "// 'dsn' => 'pgsql:host=192.168.13.72;dbname=yatharth_dev_db', // mpolice_live_…" at bounding box center [337, 137] width 430 height 6
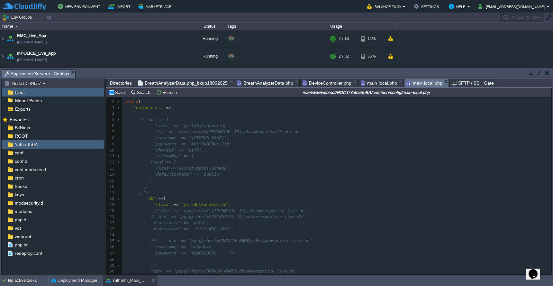
scroll to position [7, 0]
type textarea "//'dsn' => 'pgsql:host=127.0.0.1;dbname=mpolice_live_db', # 'dsn' => 'pgsql:hos…"
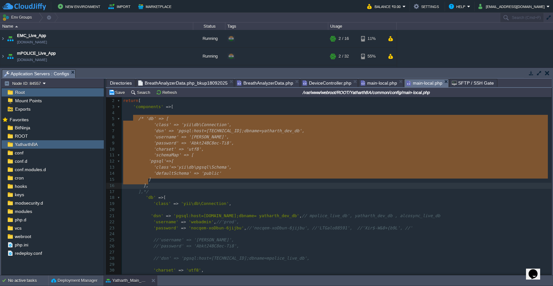
type textarea "/* 'db' => [ 'class' => 'yii\db\Connection', 'dsn' => 'pgsql:host=192.168.13.22…"
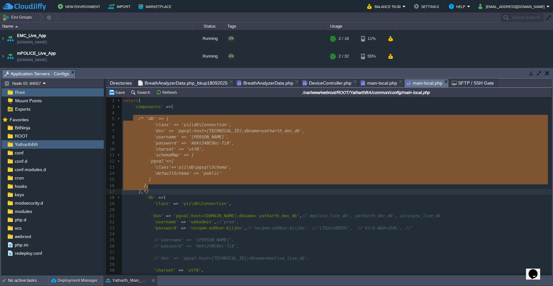
drag, startPoint x: 132, startPoint y: 116, endPoint x: 169, endPoint y: 185, distance: 78.4
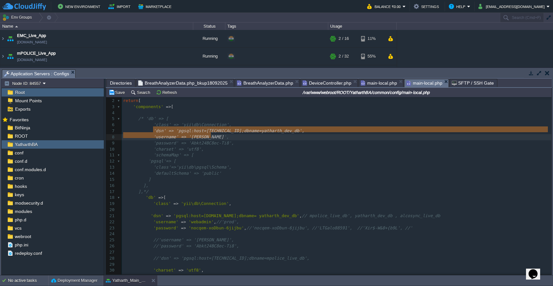
type textarea "'dsn' => 'pgsql:host=192.168.13.226;dbname=yatharth_dev_db', 'username' => 'yat…"
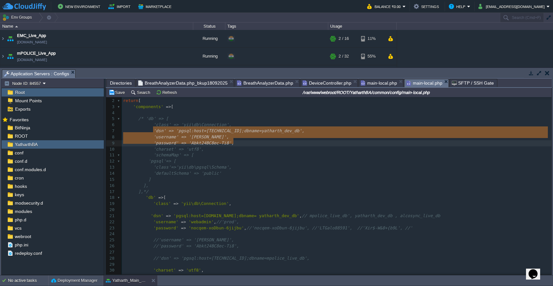
drag, startPoint x: 152, startPoint y: 129, endPoint x: 235, endPoint y: 143, distance: 83.5
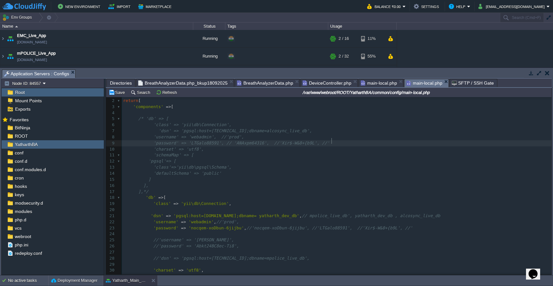
scroll to position [28, 0]
type textarea "'username' => 'webadmin', //'prod',"
drag, startPoint x: 147, startPoint y: 131, endPoint x: 328, endPoint y: 132, distance: 181.1
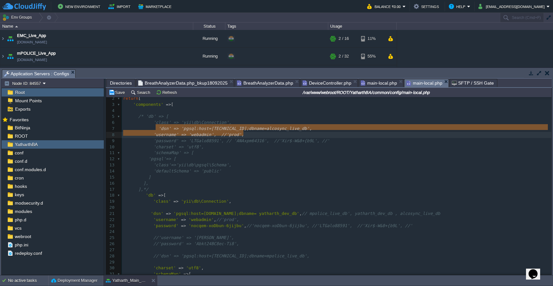
type textarea "'dsn' => 'pgsql:host=192.168.13.72;dbname=alcosync_live_db', 'username' => 'web…"
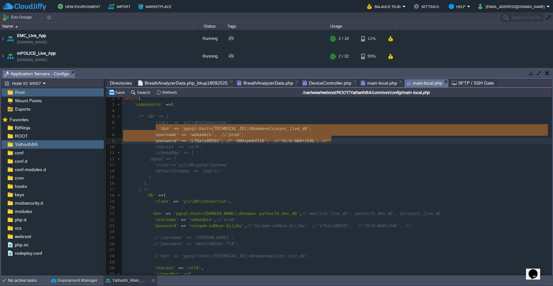
drag, startPoint x: 155, startPoint y: 127, endPoint x: 335, endPoint y: 137, distance: 179.8
click at [274, 205] on pre at bounding box center [337, 208] width 430 height 6
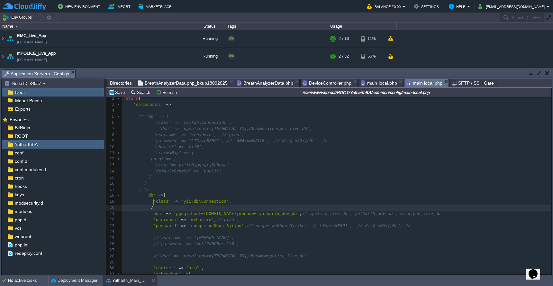
type textarea "/*"
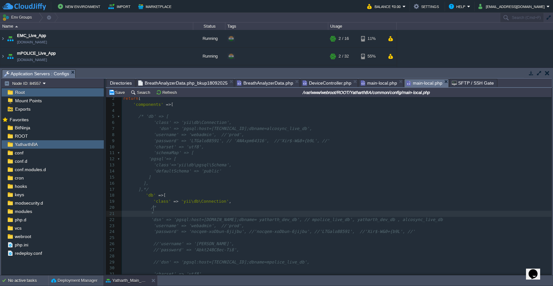
type textarea "*/"
paste textarea
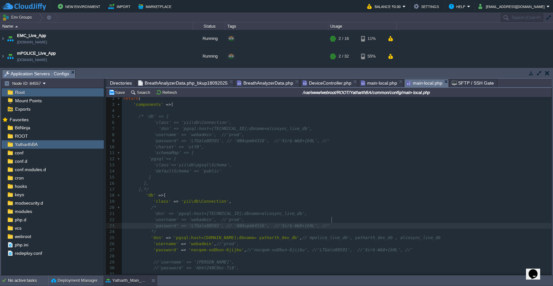
click at [259, 205] on pre "/*" at bounding box center [337, 208] width 430 height 6
click at [148, 230] on div "xxxxxxxxxx 'password' => 'Abkt24BC8ec-Ti8', 1 <?php 2 return [ 3 'components' =…" at bounding box center [337, 228] width 430 height 279
type textarea "/*"
click at [150, 254] on span at bounding box center [138, 256] width 30 height 5
type textarea "*/"
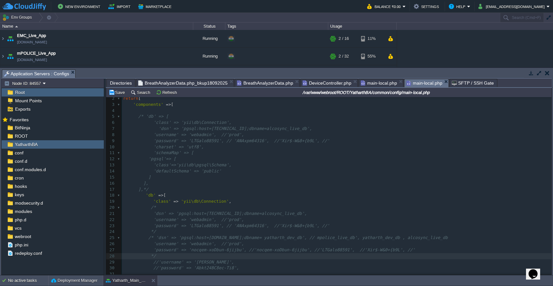
click at [163, 229] on pre "*/" at bounding box center [337, 232] width 430 height 6
click at [170, 205] on pre "/*" at bounding box center [337, 208] width 430 height 6
click at [116, 93] on button "Save" at bounding box center [118, 92] width 18 height 6
click at [188, 187] on pre "],*/" at bounding box center [337, 190] width 430 height 6
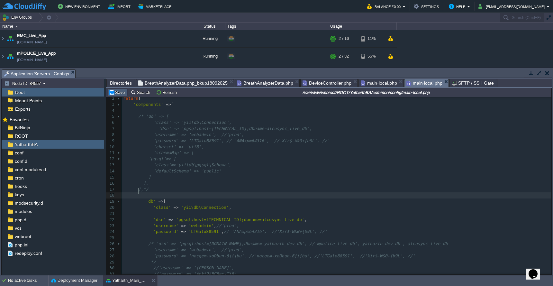
click at [115, 93] on button "Save" at bounding box center [118, 92] width 18 height 6
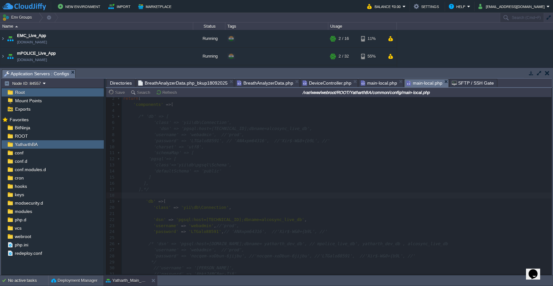
click at [373, 83] on span "main-local.php" at bounding box center [379, 83] width 36 height 8
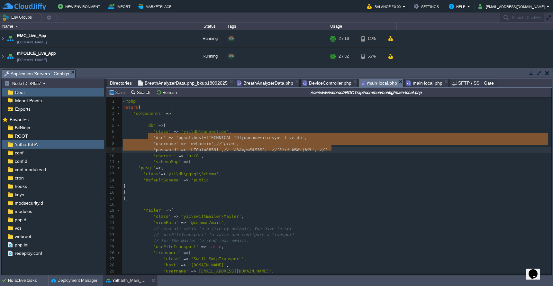
click at [419, 82] on span "main-local.php" at bounding box center [425, 83] width 36 height 8
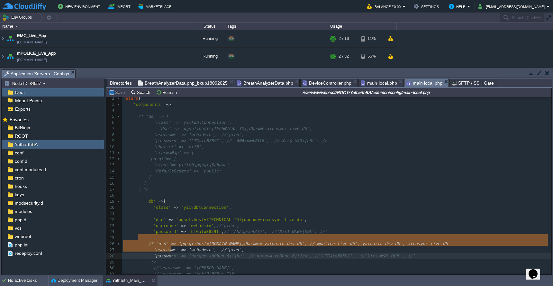
type textarea "/* 'dsn' => 'pgsql:host=node94724-env-8010374-clone677029.cloudjiffy.net;dbname…"
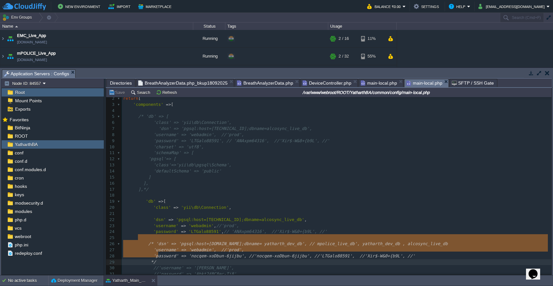
drag, startPoint x: 138, startPoint y: 237, endPoint x: 172, endPoint y: 254, distance: 37.8
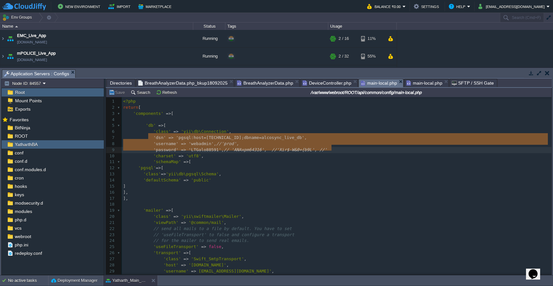
click at [374, 81] on span "main-local.php" at bounding box center [379, 83] width 36 height 8
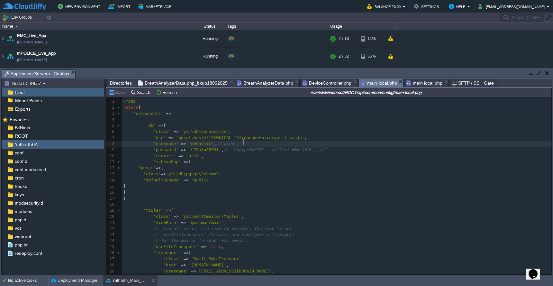
click at [355, 150] on pre "'password' => 'LTGalo88591' , // 'ANAxpm64316', //'Xir$-W&0+{b9L', //'" at bounding box center [337, 150] width 430 height 6
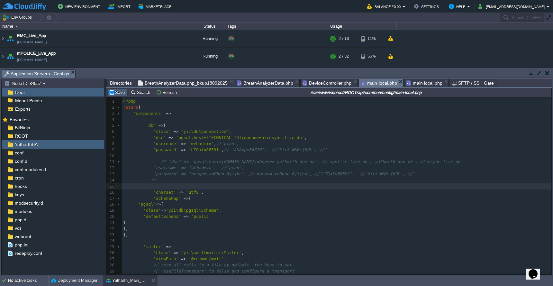
click at [116, 95] on button "Save" at bounding box center [118, 92] width 18 height 6
drag, startPoint x: 222, startPoint y: 160, endPoint x: 340, endPoint y: 158, distance: 118.1
type textarea "node94724-env-8010374-clone677029.cloudjiffy.net"
click at [117, 94] on button "Save" at bounding box center [118, 92] width 18 height 6
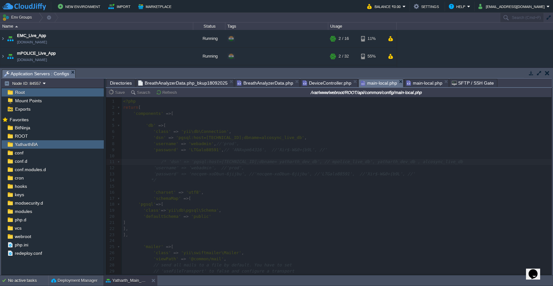
click at [424, 82] on span "main-local.php" at bounding box center [425, 83] width 36 height 8
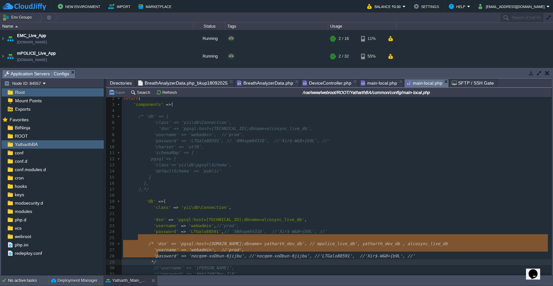
click at [282, 181] on pre "]," at bounding box center [337, 183] width 430 height 6
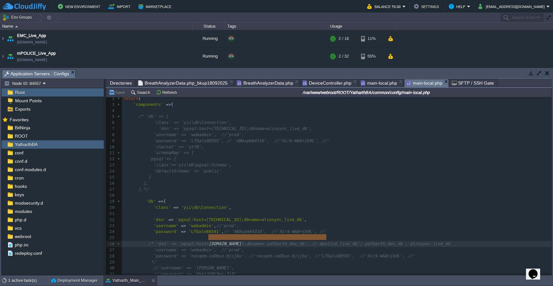
type textarea "node94724-env-8010374-clone677029.cloudjiffy.net"
drag, startPoint x: 209, startPoint y: 238, endPoint x: 328, endPoint y: 237, distance: 119.7
click at [116, 93] on button "Save" at bounding box center [118, 92] width 18 height 6
click at [372, 84] on span "main-local.php" at bounding box center [379, 83] width 36 height 8
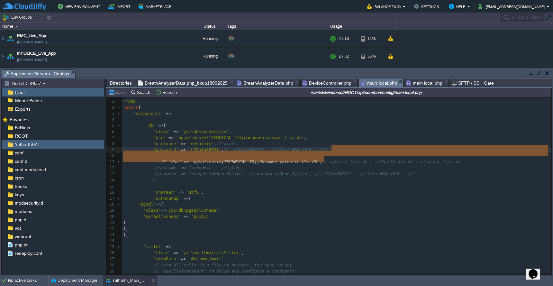
type textarea "// mpolice_live_db', yatharth_dev_db , alcosync_live_db"
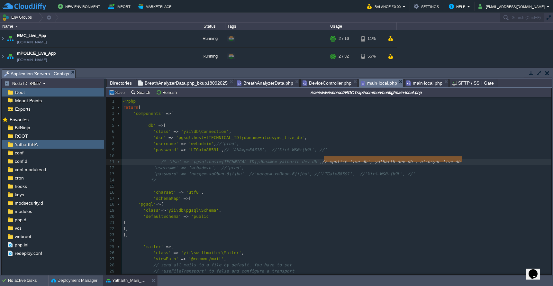
drag, startPoint x: 324, startPoint y: 161, endPoint x: 491, endPoint y: 160, distance: 166.6
click at [116, 94] on button "Save" at bounding box center [118, 92] width 18 height 6
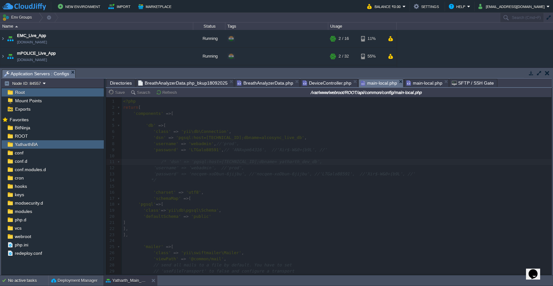
click at [417, 83] on span "main-local.php" at bounding box center [425, 83] width 36 height 8
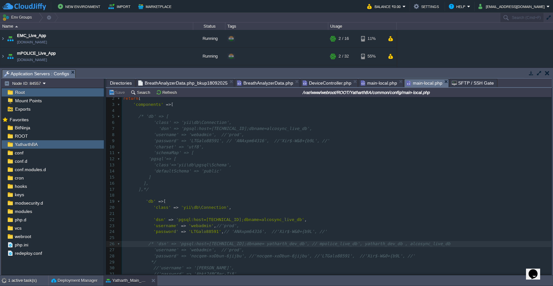
click at [311, 239] on div "xxxxxxxxxx 'password' => 'Abkt24BC8ec-Ti8', 1 <?php 2 return [ 3 'components' =…" at bounding box center [337, 231] width 430 height 285
type textarea "// mpolice_live_db', yatharth_dev_db , alcosync_live_db"
type textarea "//'LTGalo88591', //'Xir$-W&0+{b9L', //'"
drag, startPoint x: 314, startPoint y: 250, endPoint x: 425, endPoint y: 250, distance: 111.0
type textarea "//'nocqem-xoDbun-6jijbu',"
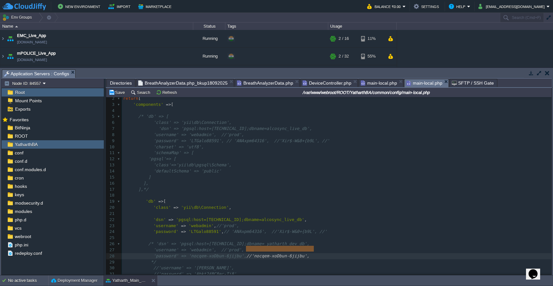
drag, startPoint x: 247, startPoint y: 250, endPoint x: 320, endPoint y: 249, distance: 73.0
click at [118, 93] on button "Save" at bounding box center [118, 92] width 18 height 6
